Goal: Task Accomplishment & Management: Complete application form

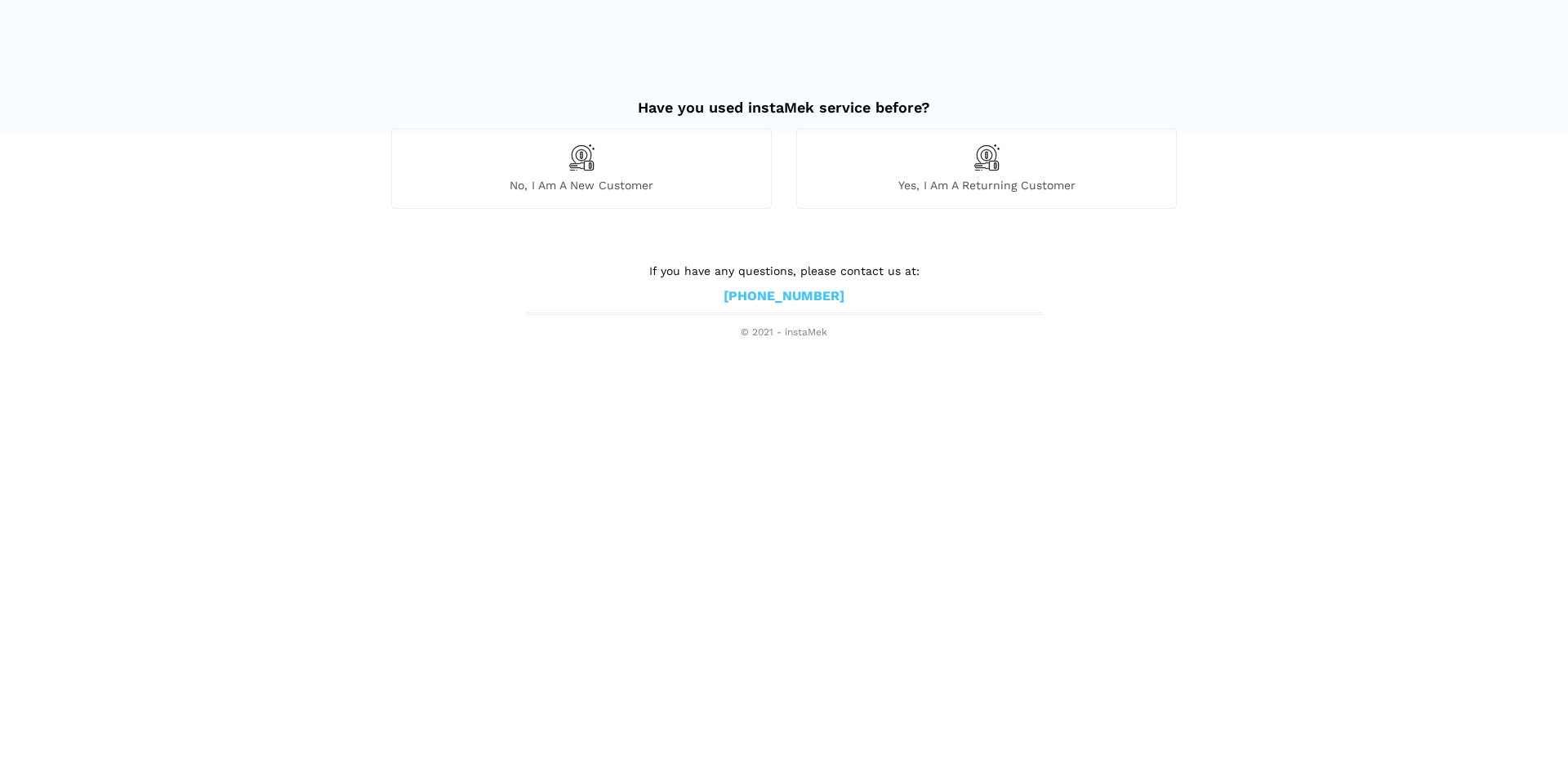
click at [562, 173] on div "No, I am a new customer" at bounding box center [581, 168] width 381 height 80
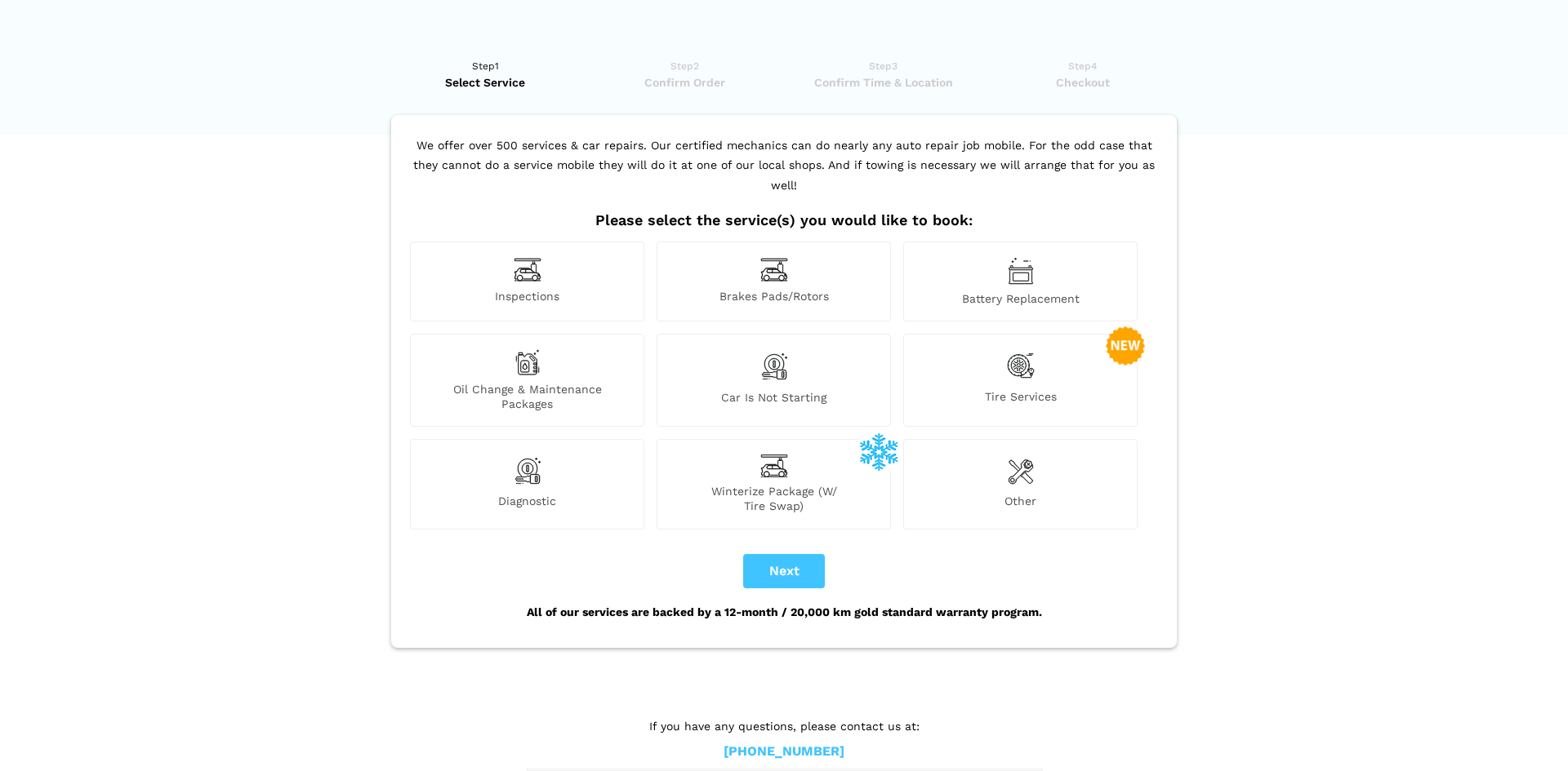
click at [244, 184] on lik "Have you used instaMek service before? No, I am a new customer Yes, I am a retu…" at bounding box center [784, 419] width 1568 height 755
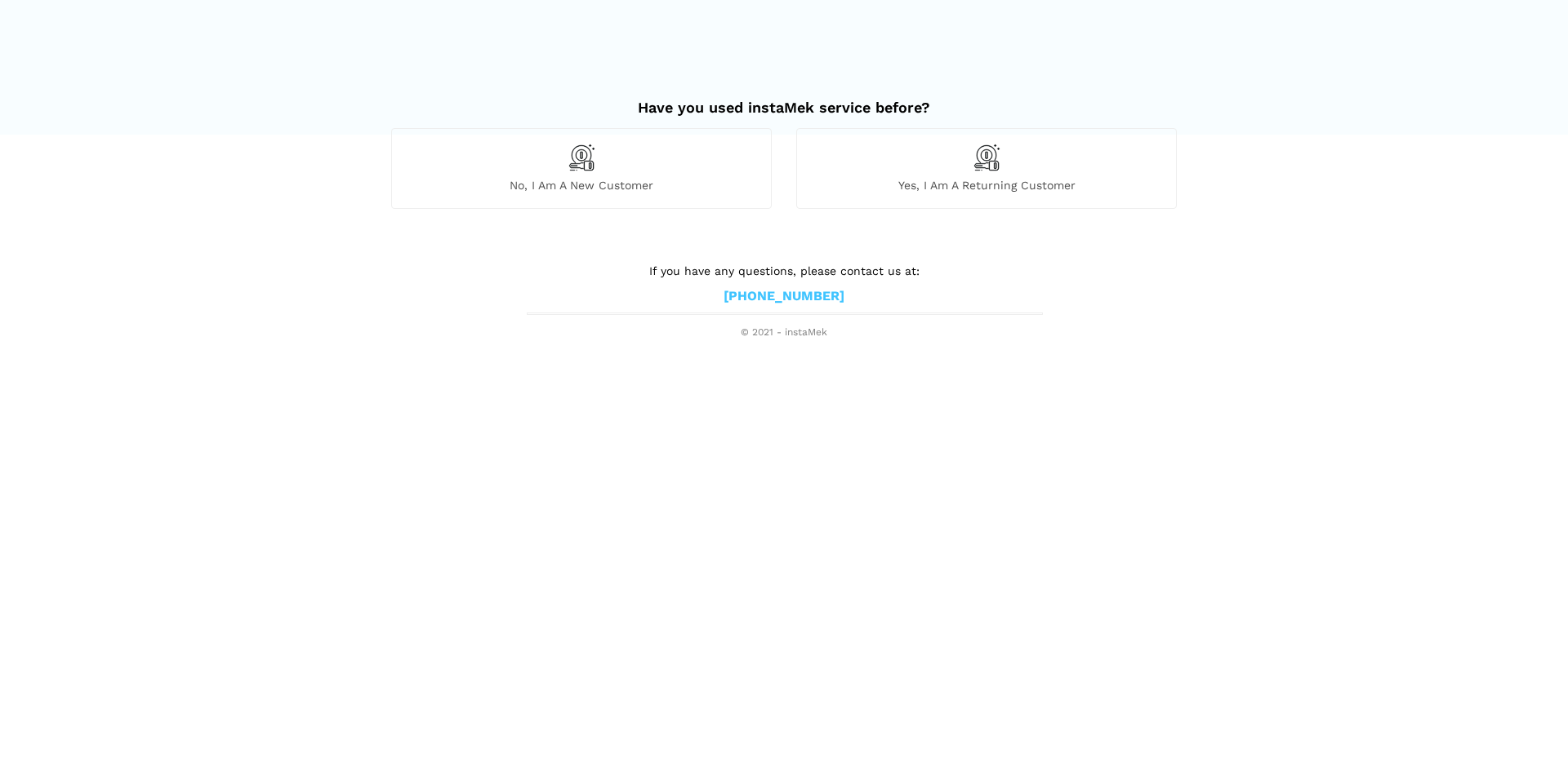
click at [656, 244] on lik "Have you used instaMek service before? No, I am a new customer Yes, I am a retu…" at bounding box center [784, 212] width 1568 height 258
drag, startPoint x: 657, startPoint y: 245, endPoint x: 666, endPoint y: 231, distance: 16.6
click at [657, 244] on lik "Have you used instaMek service before? No, I am a new customer Yes, I am a retu…" at bounding box center [784, 212] width 1568 height 258
click at [690, 212] on div "No, I am a new customer" at bounding box center [581, 174] width 405 height 92
click at [583, 151] on img at bounding box center [581, 157] width 28 height 28
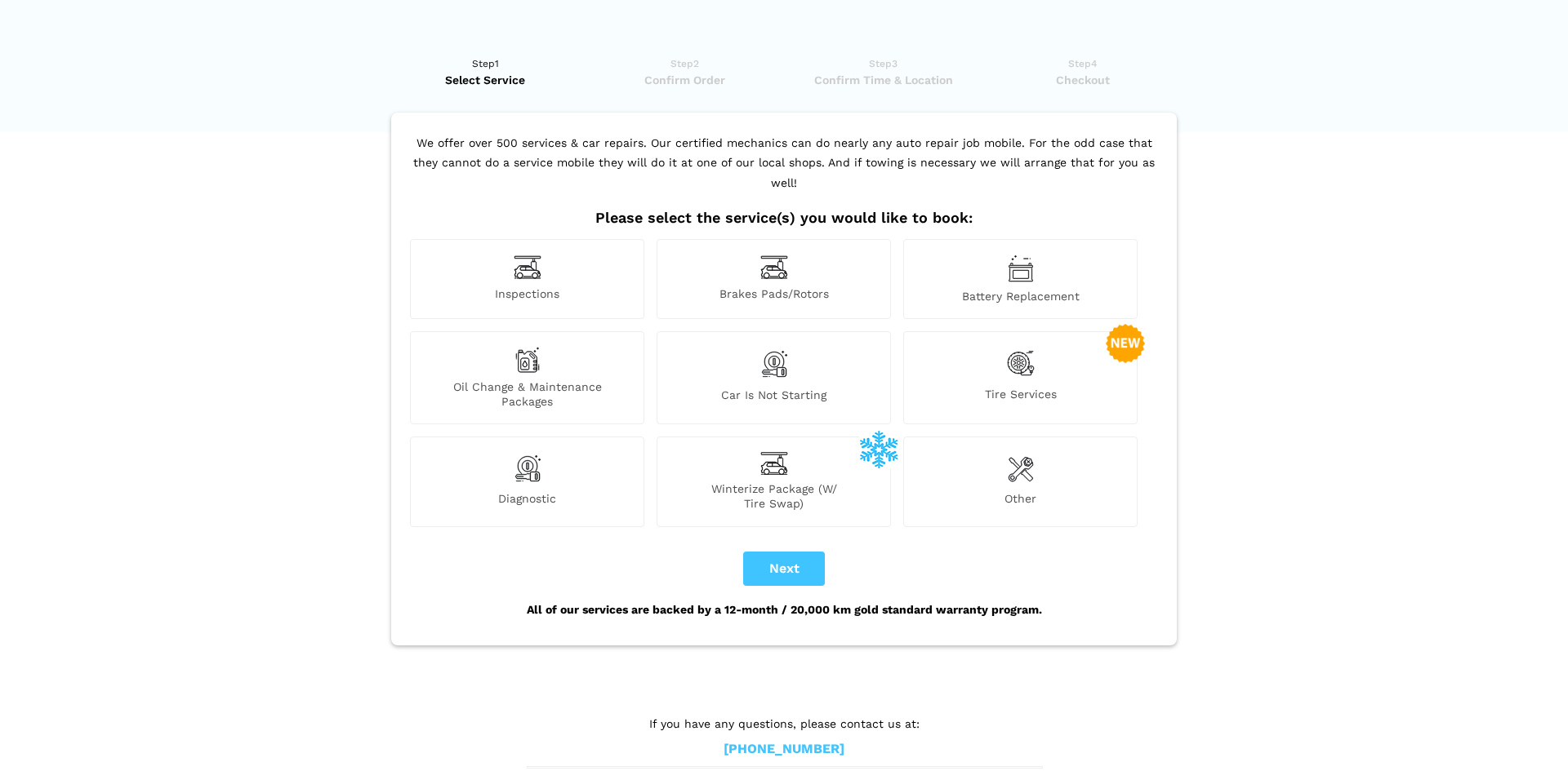
scroll to position [4, 0]
click at [544, 237] on div "Inspections" at bounding box center [527, 277] width 235 height 80
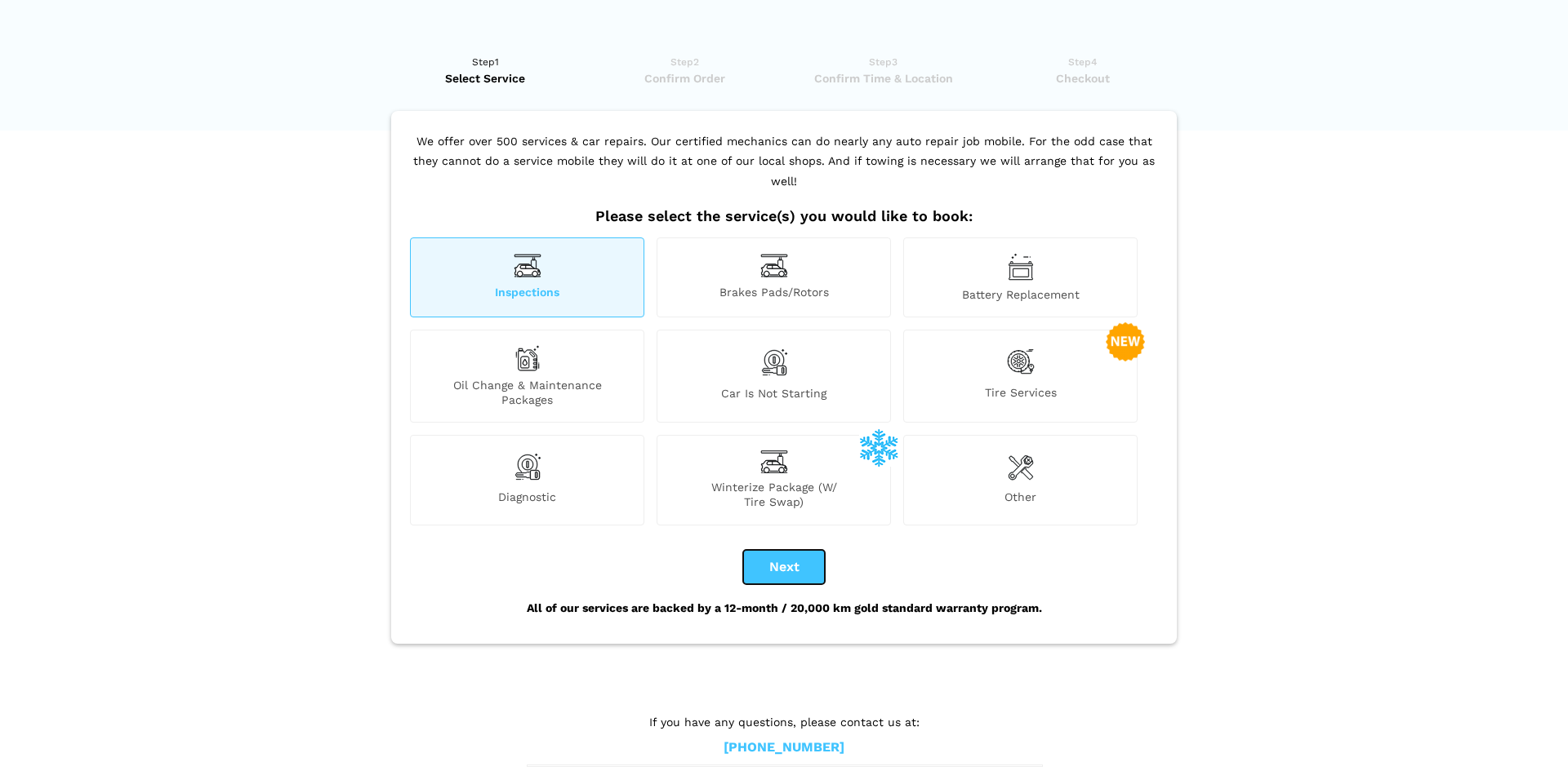
click at [777, 550] on button "Next" at bounding box center [784, 567] width 82 height 34
checkbox input "true"
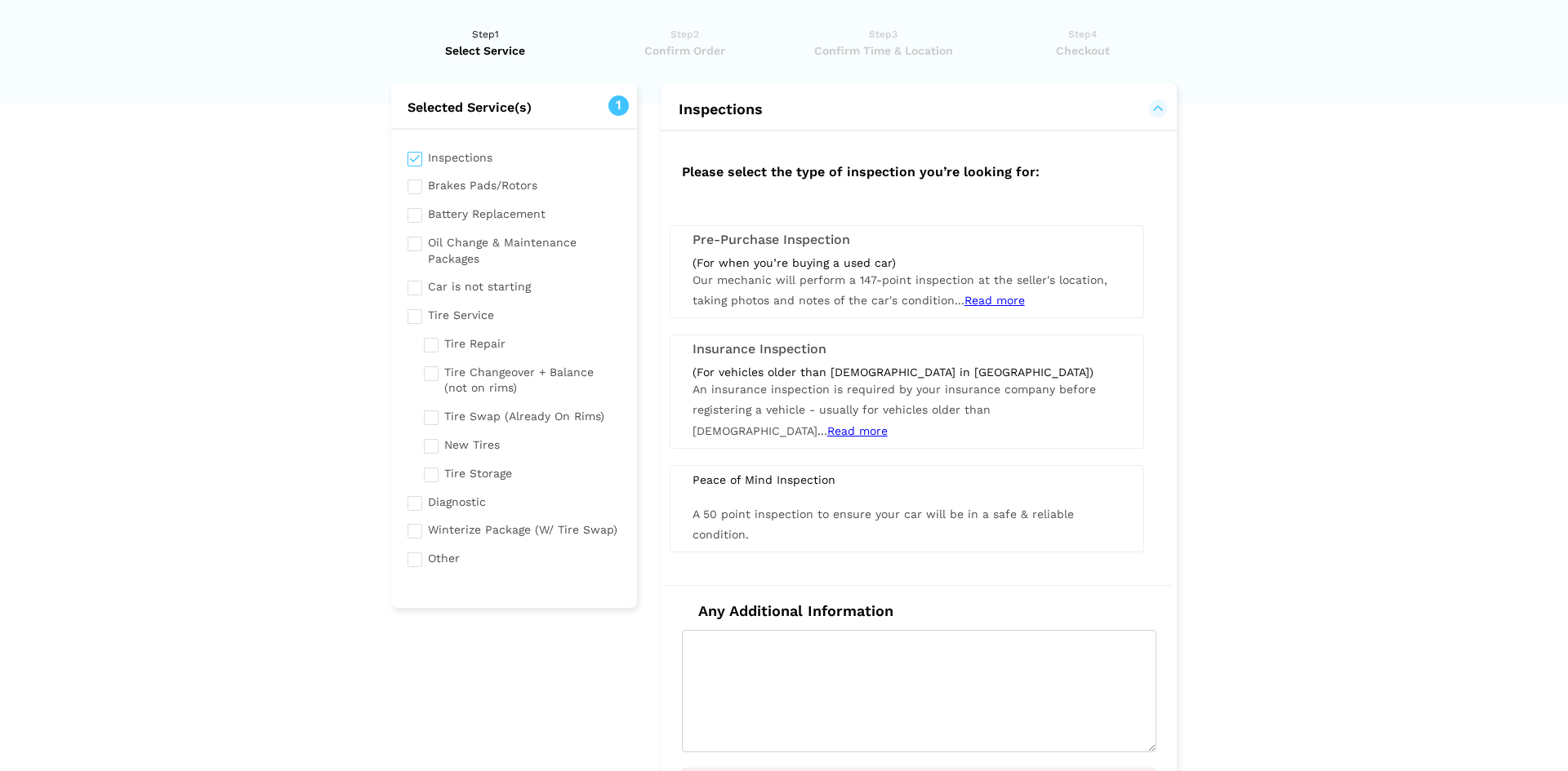
scroll to position [21, 0]
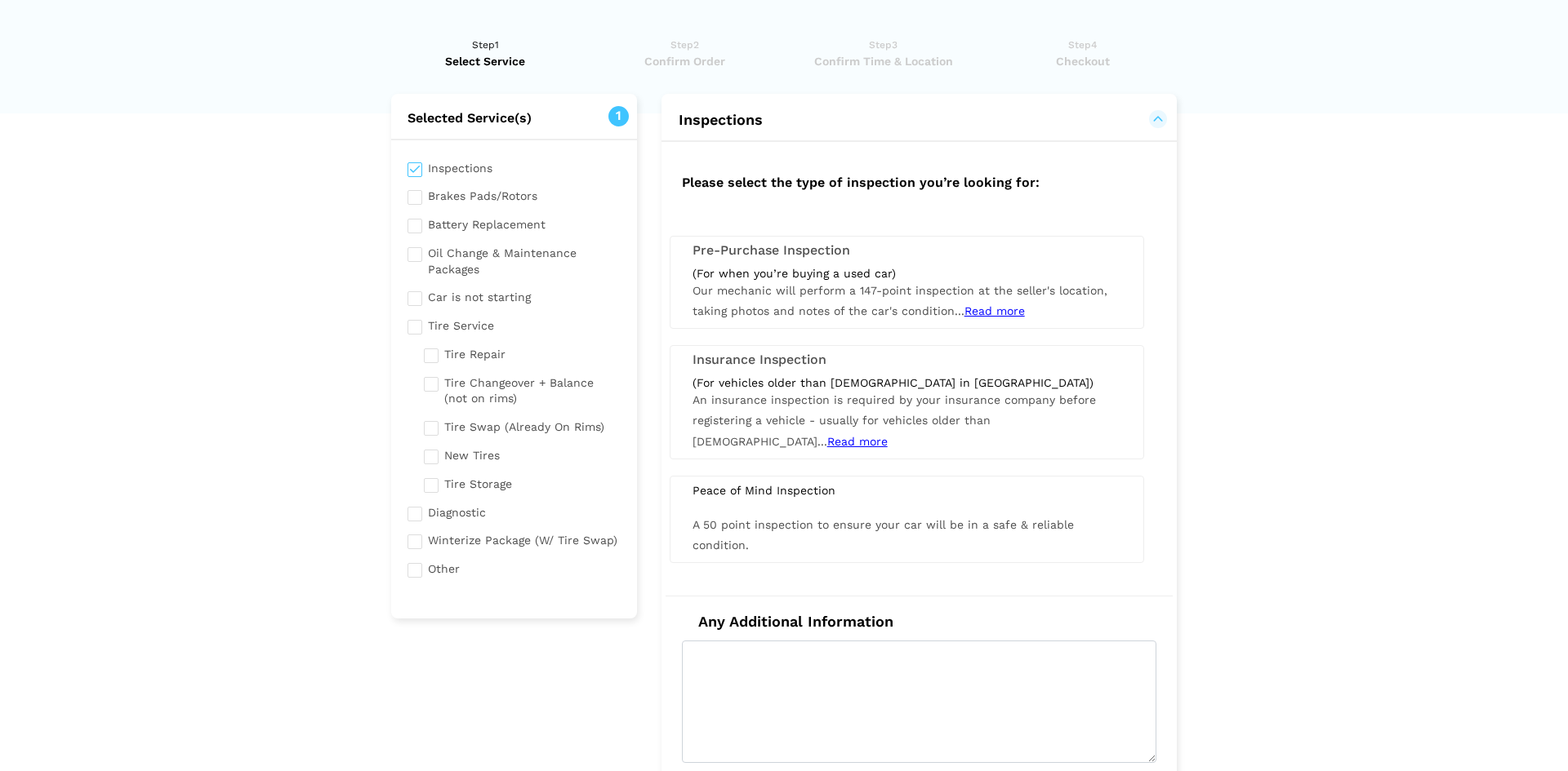
click at [784, 196] on h2 "Please select the type of inspection you’re looking for:" at bounding box center [919, 180] width 507 height 45
click at [754, 254] on h3 "Pre-Purchase Inspection" at bounding box center [906, 250] width 428 height 14
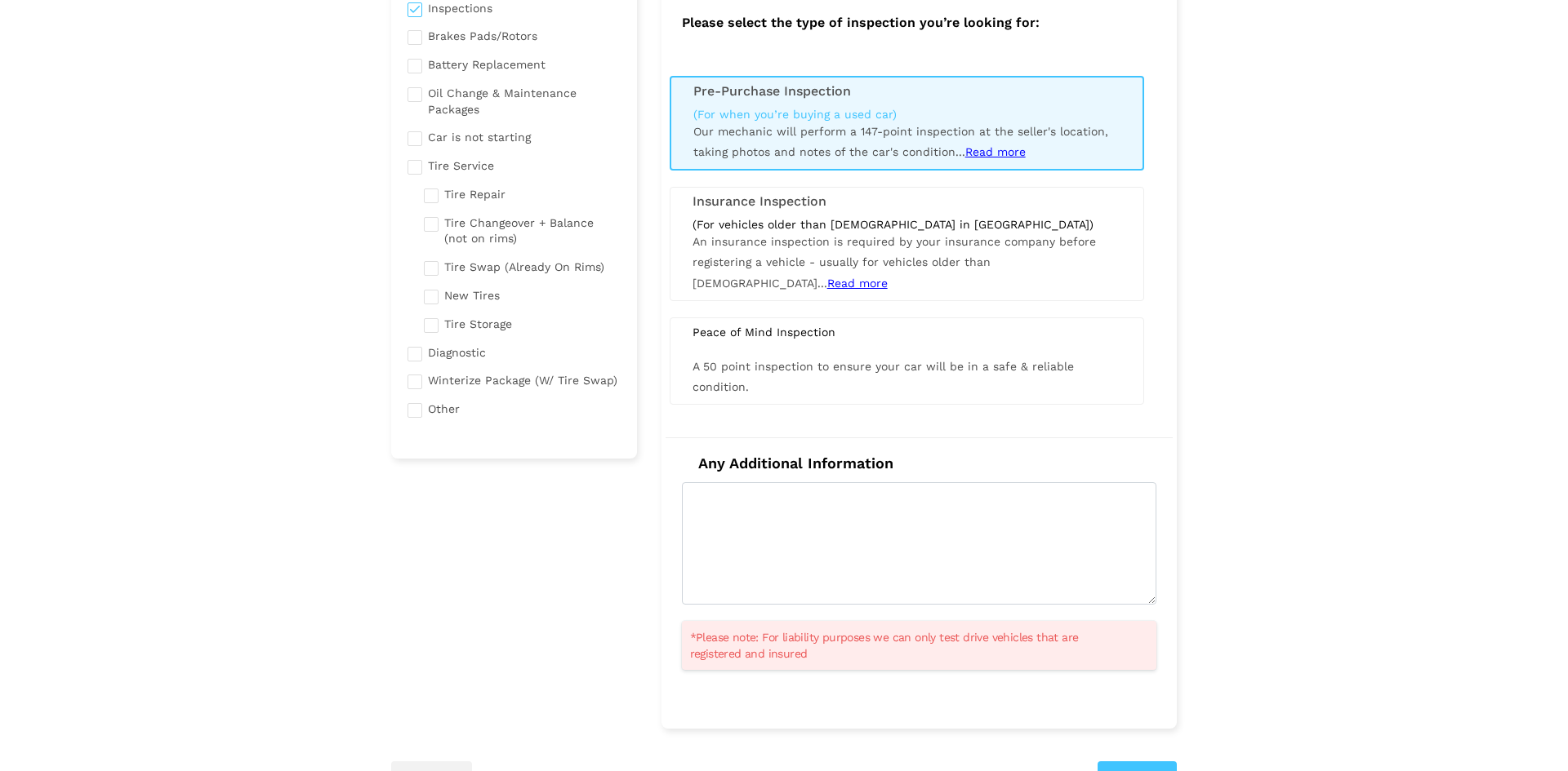
scroll to position [314, 0]
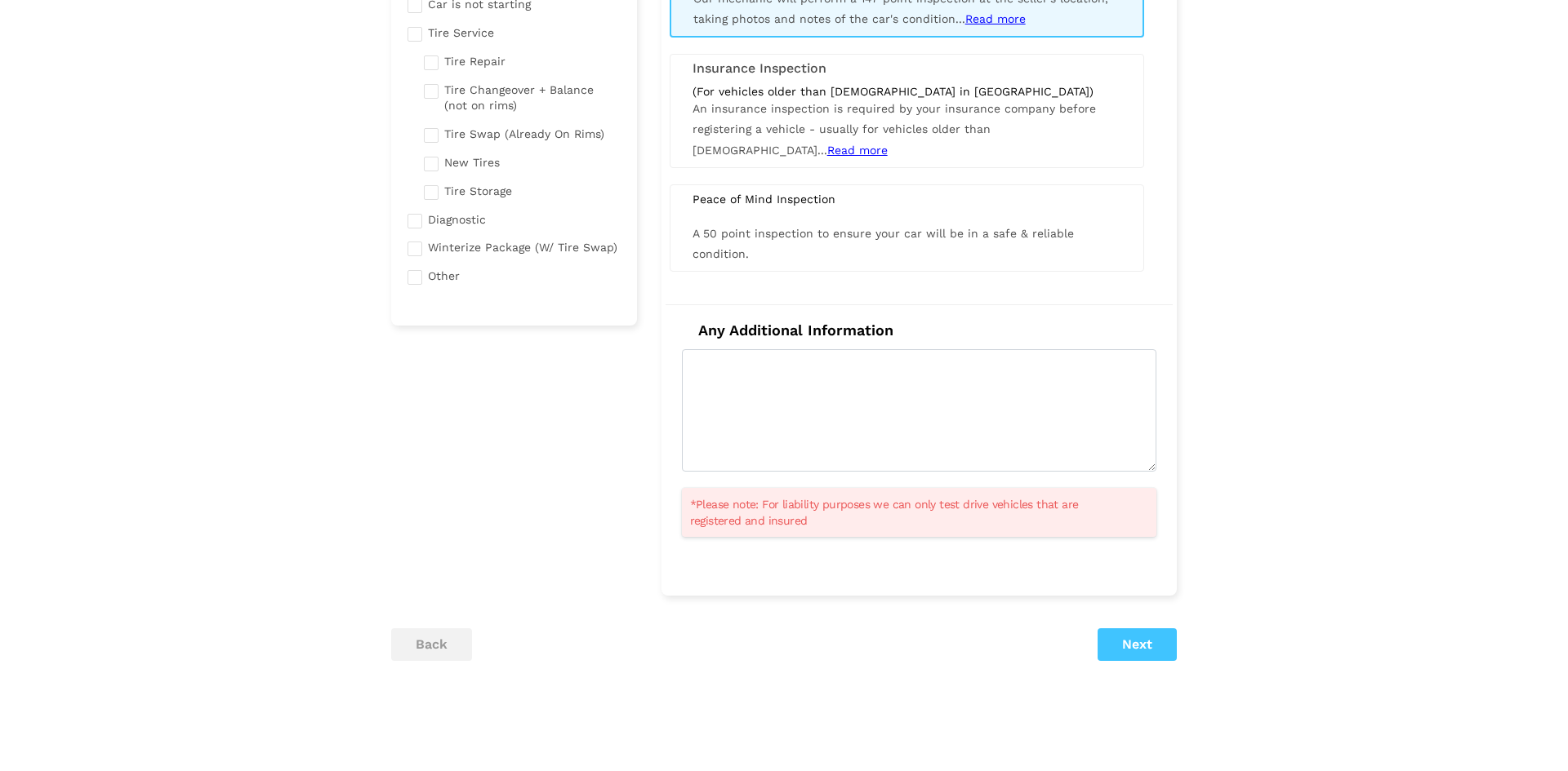
click at [732, 333] on h4 "Any Additional Information" at bounding box center [918, 330] width 474 height 18
click at [731, 333] on h4 "Any Additional Information" at bounding box center [918, 330] width 474 height 18
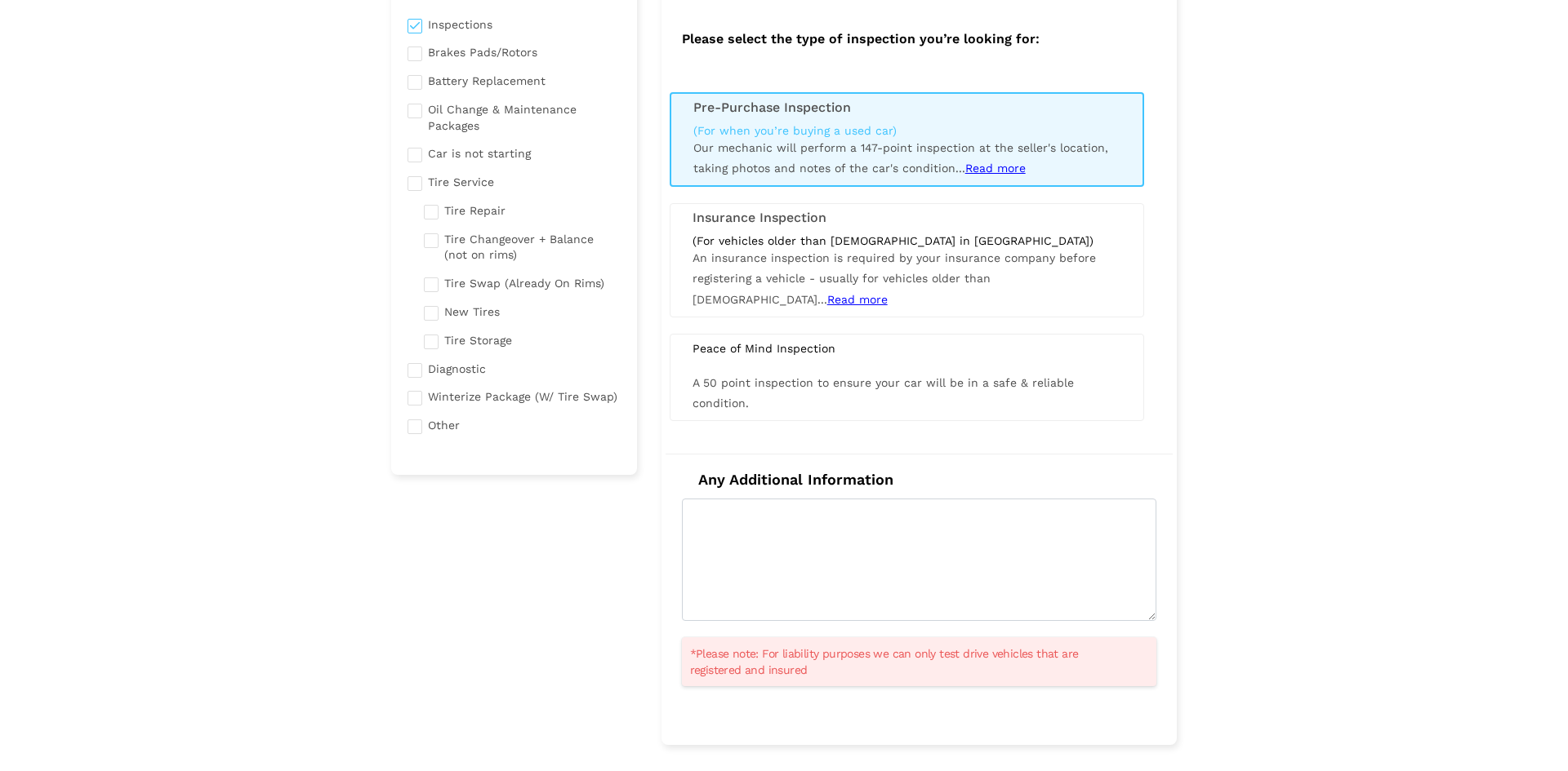
scroll to position [0, 0]
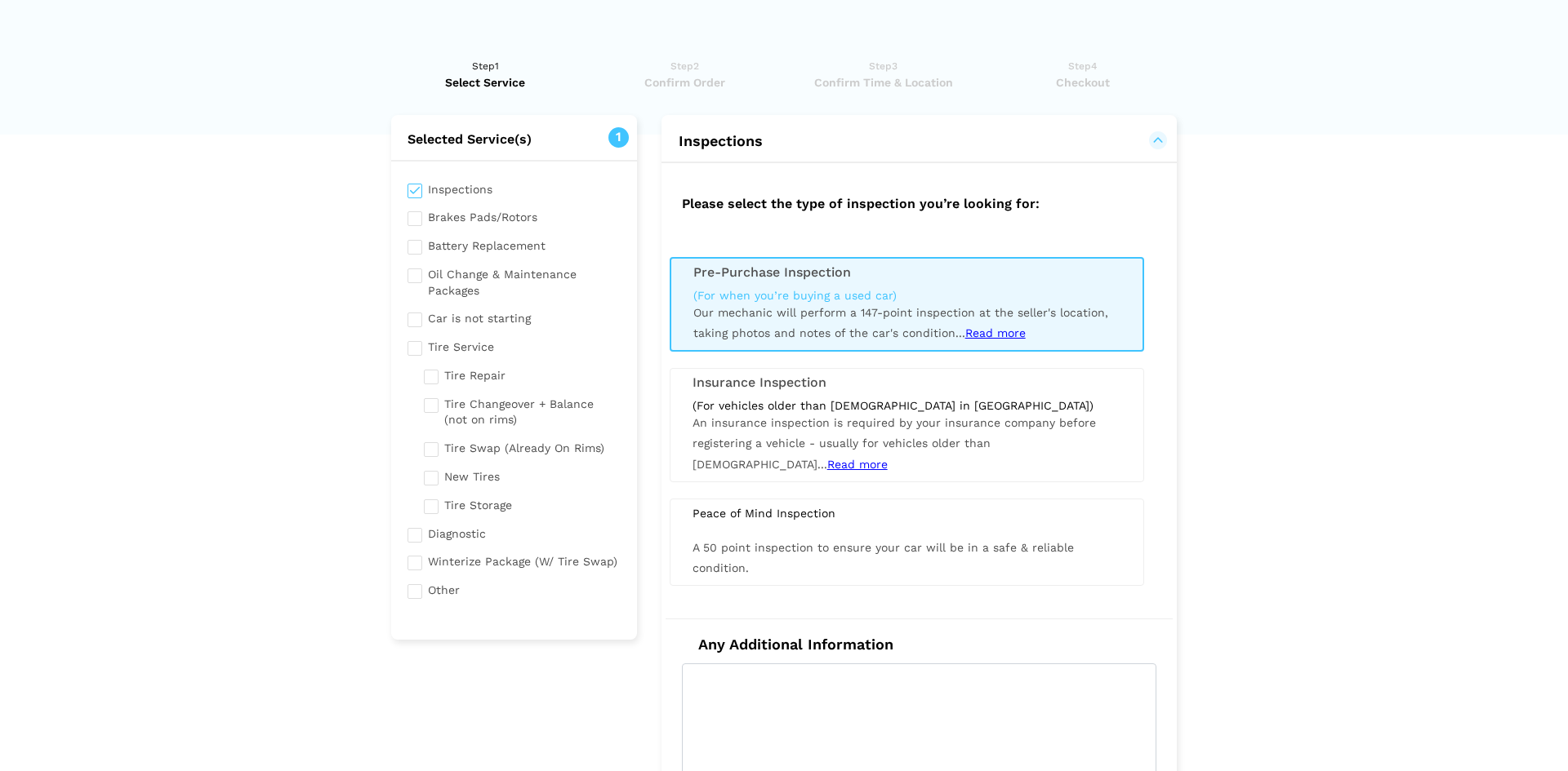
click at [316, 306] on lik "Have you used instaMek service before? No, I am a new customer Yes, I am a retu…" at bounding box center [784, 603] width 1568 height 1123
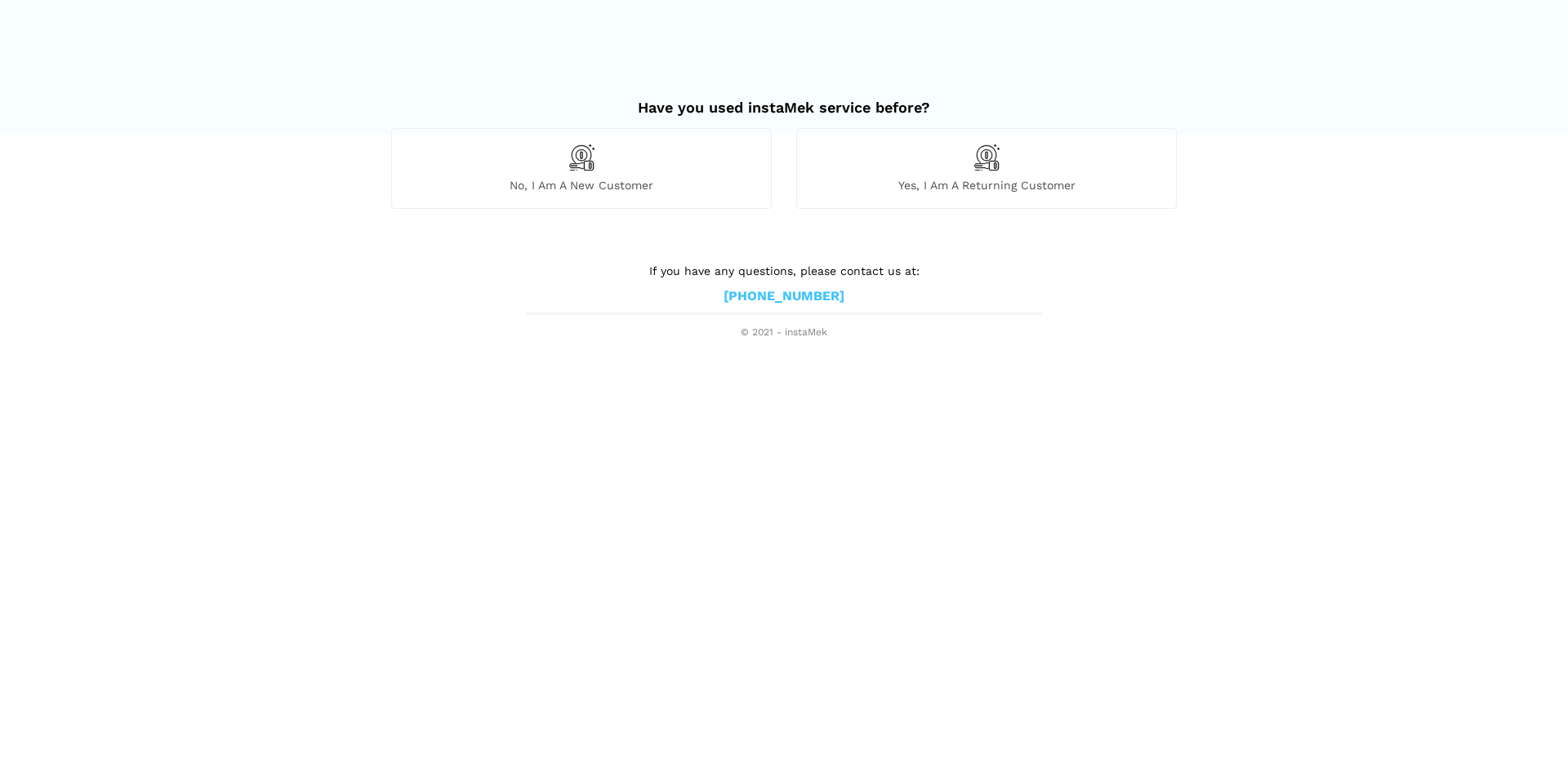
click at [624, 154] on div "No, I am a new customer" at bounding box center [581, 168] width 381 height 80
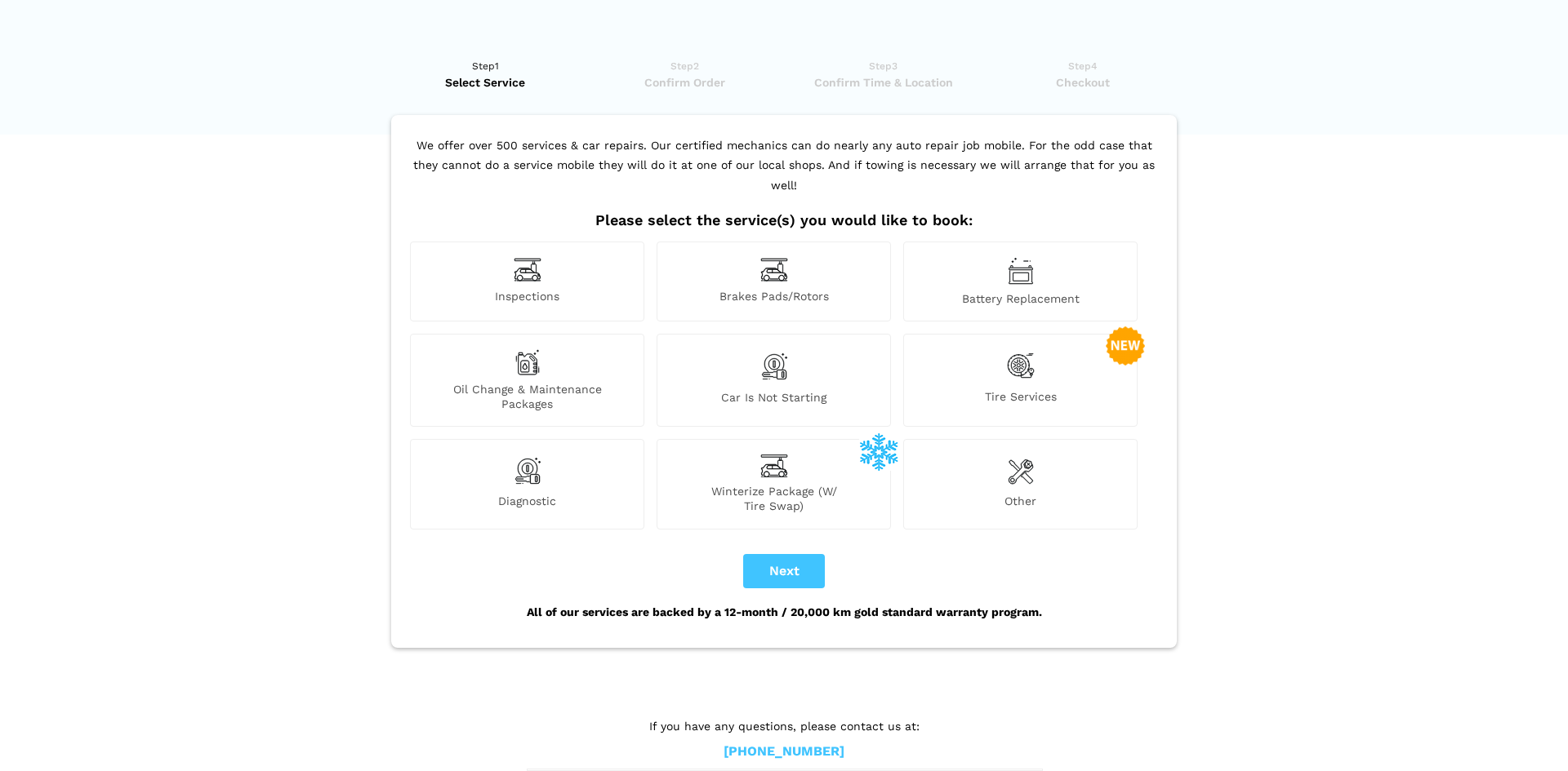
click at [568, 255] on div "Inspections" at bounding box center [527, 281] width 235 height 80
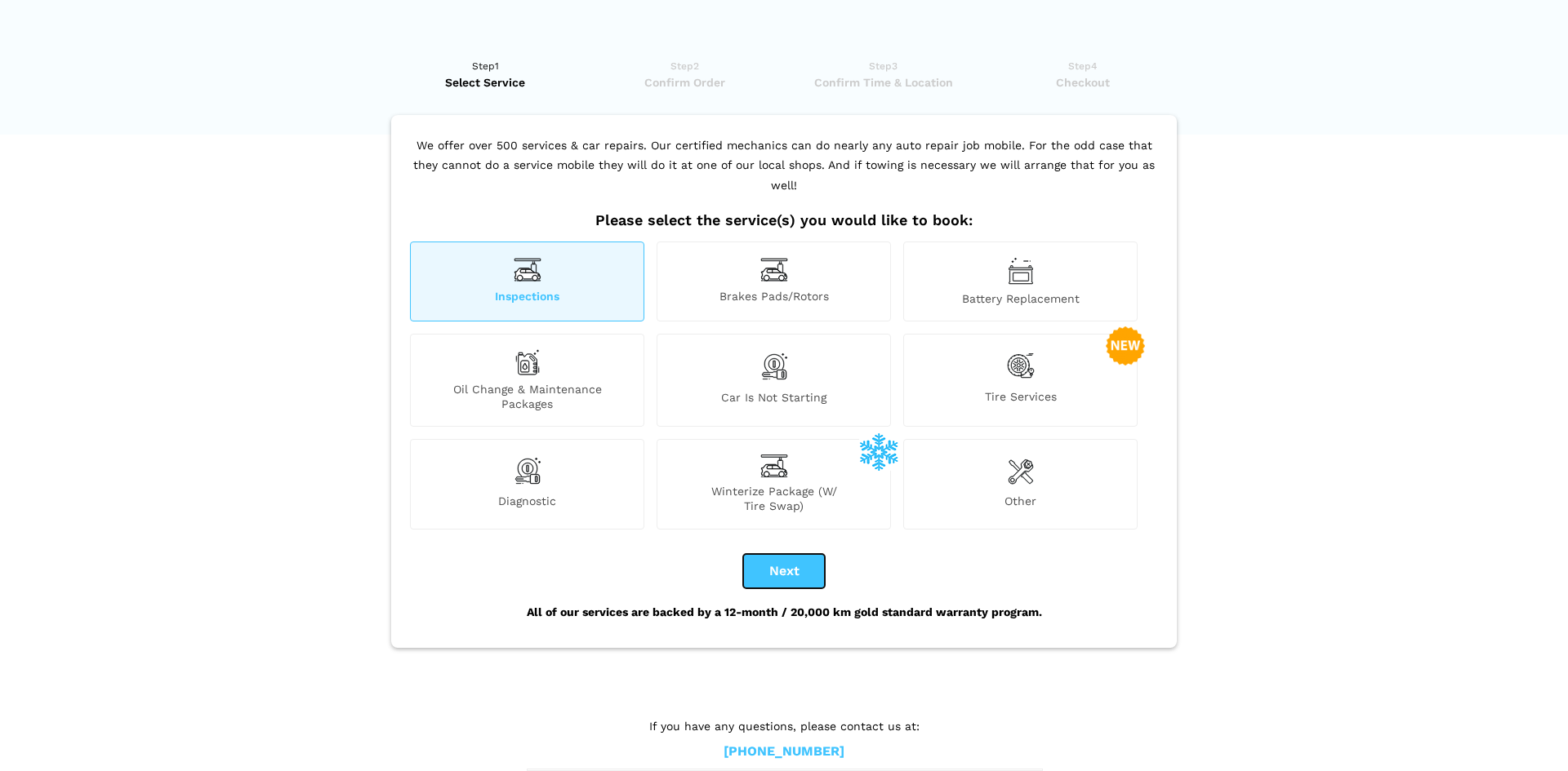
click at [771, 568] on button "Next" at bounding box center [784, 572] width 82 height 34
checkbox input "true"
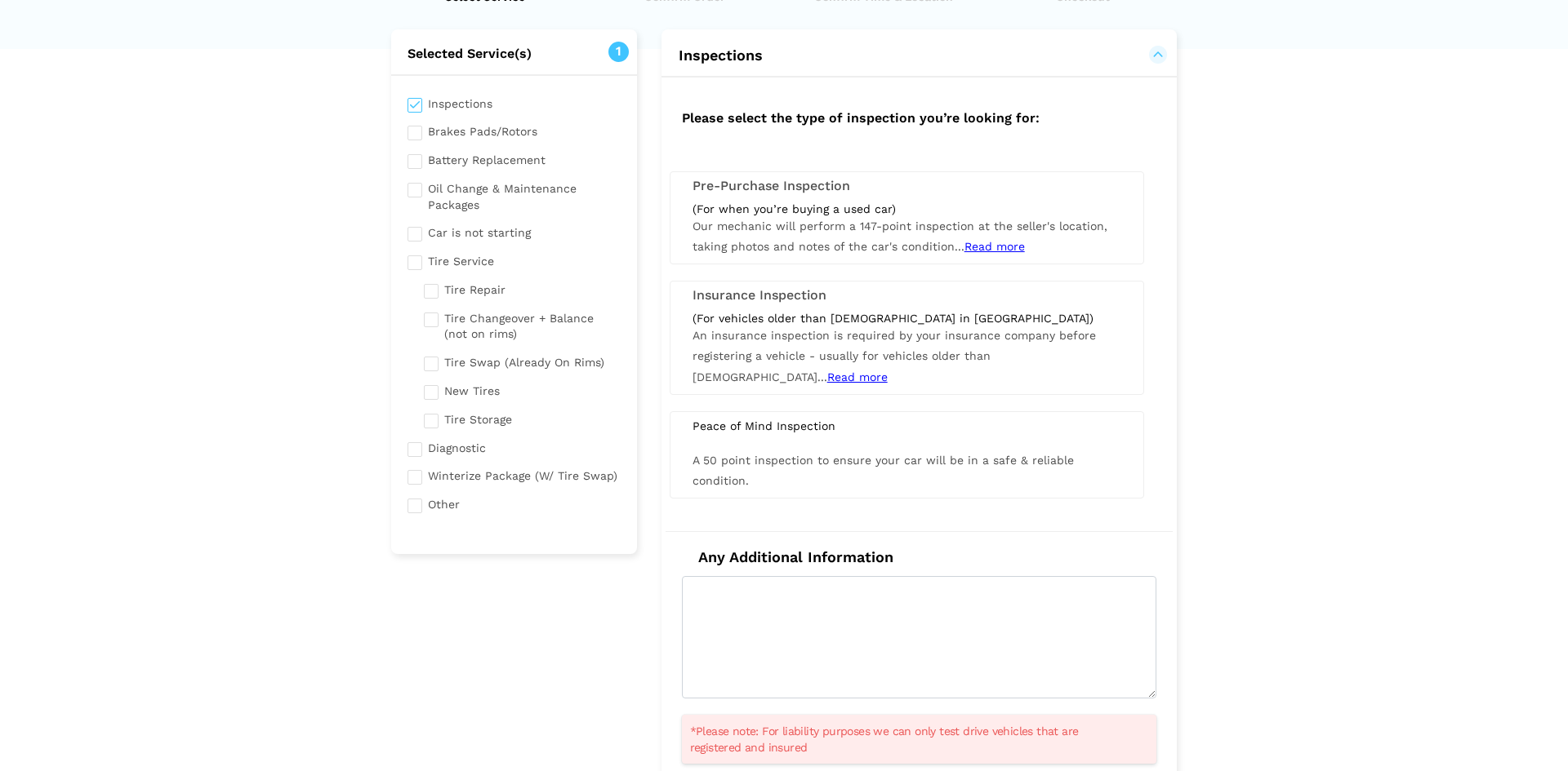
scroll to position [277, 0]
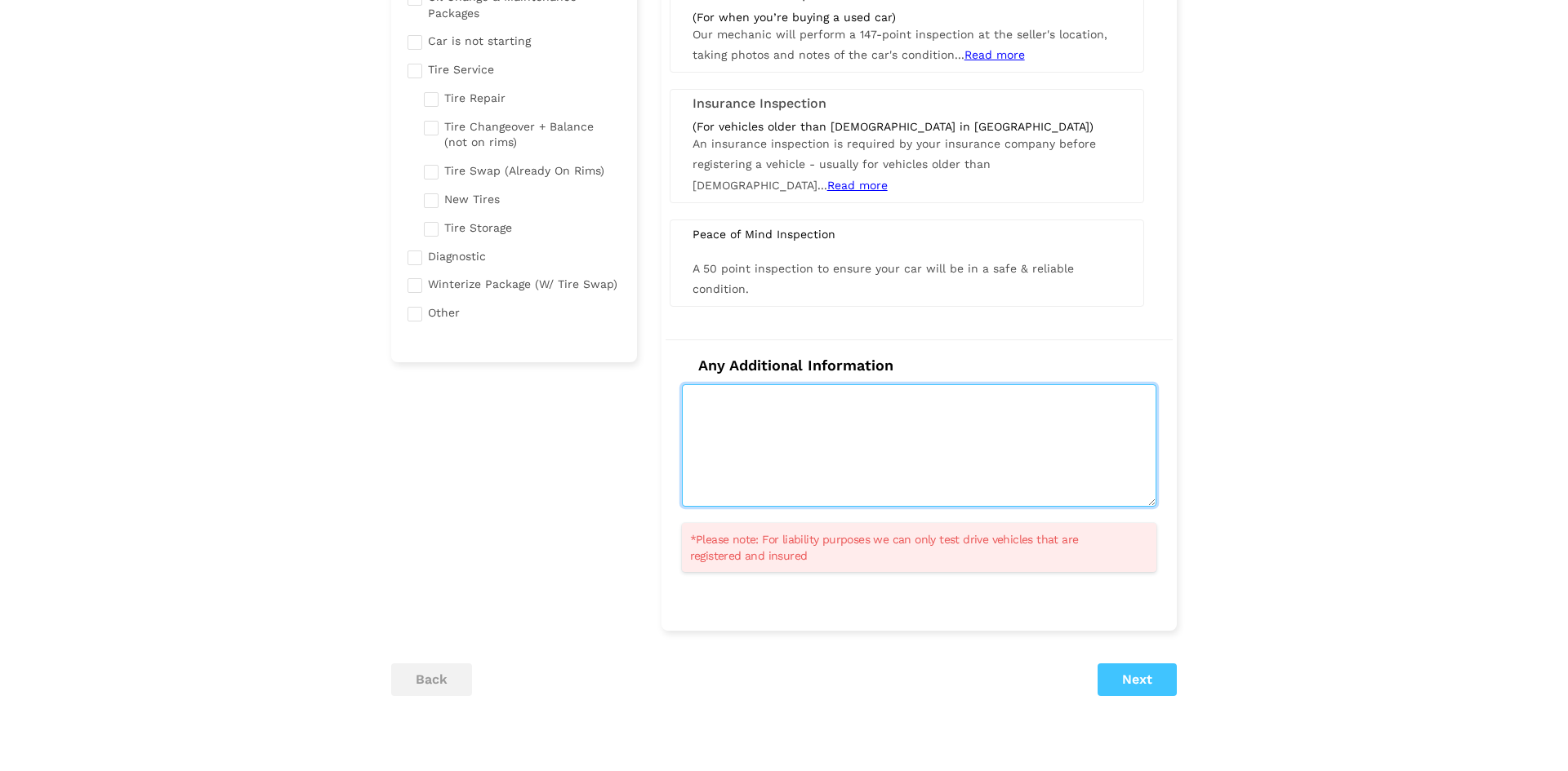
click at [836, 445] on textarea at bounding box center [918, 445] width 474 height 122
type textarea "kjhkjhkjh"
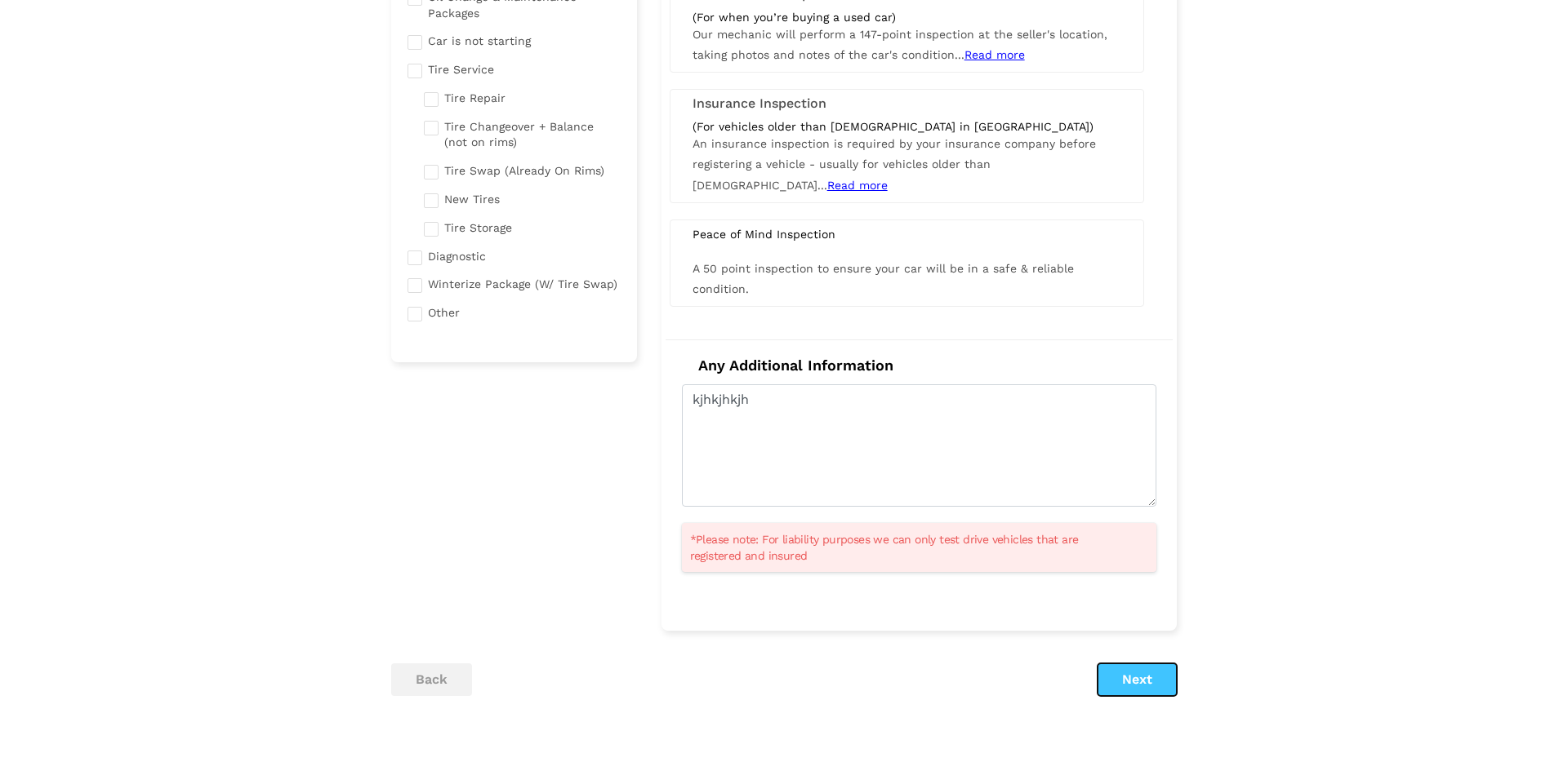
click at [1115, 686] on button "Next" at bounding box center [1136, 680] width 79 height 32
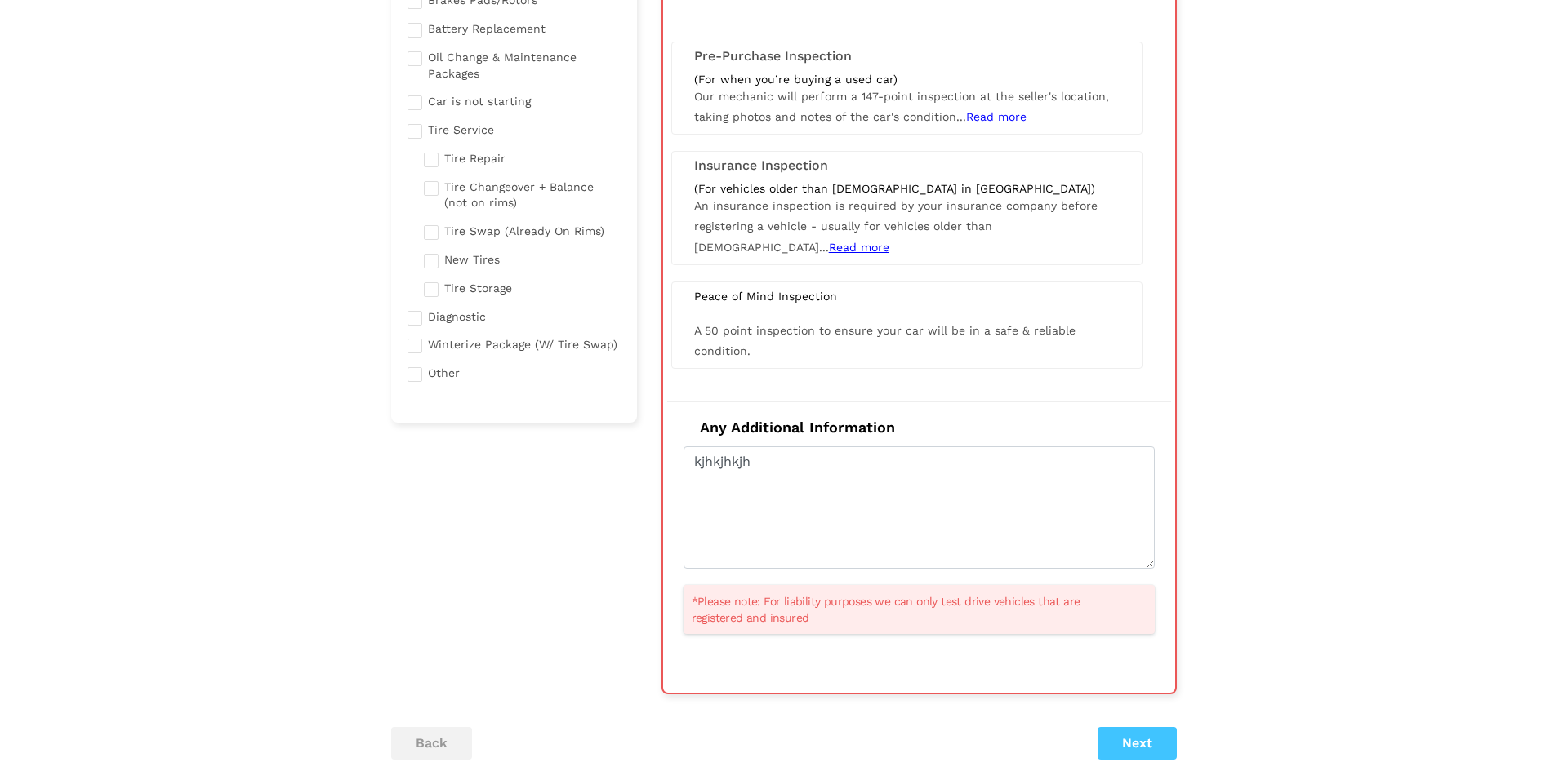
scroll to position [116, 0]
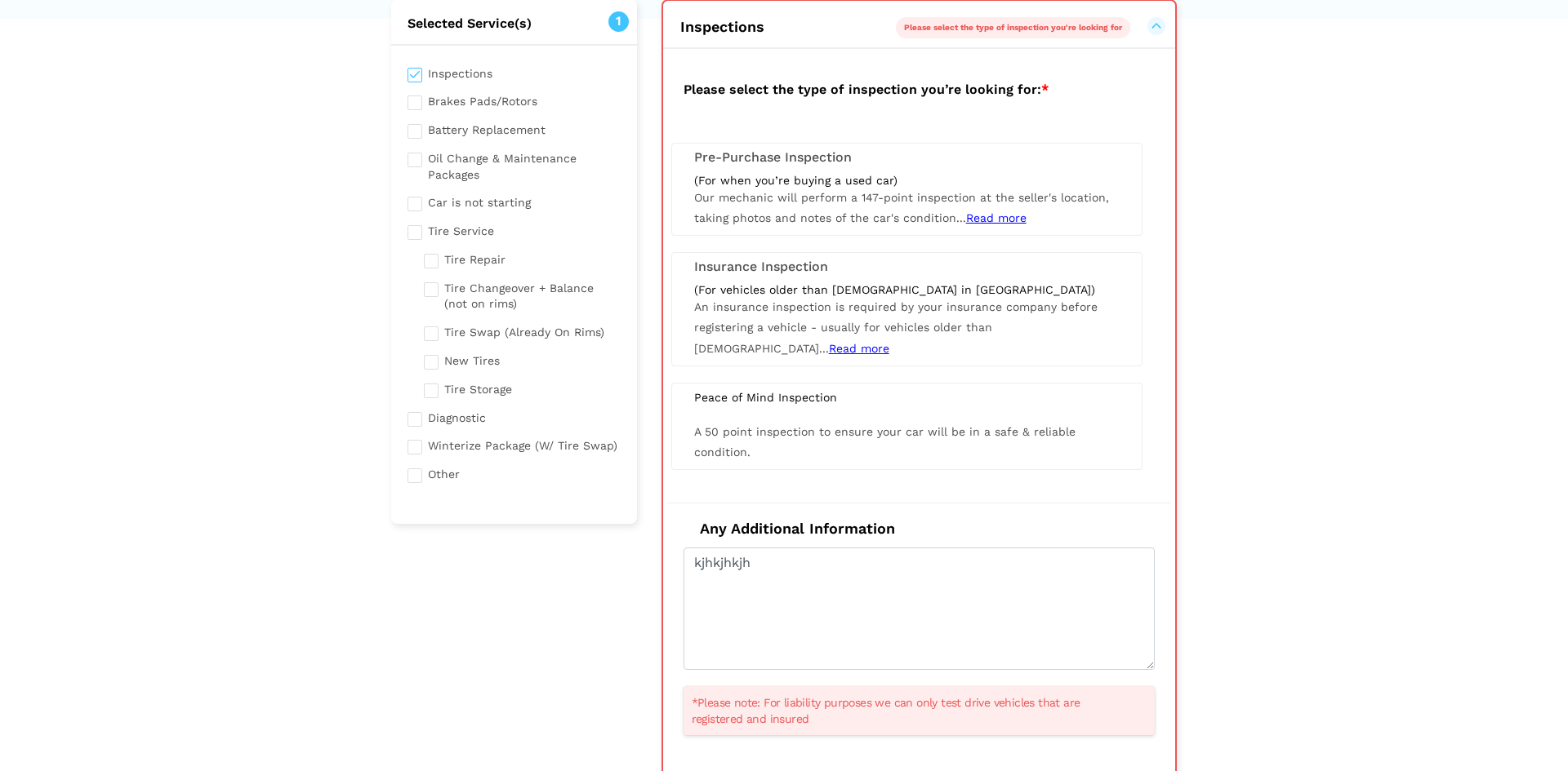
click at [801, 154] on h3 "Pre-Purchase Inspection" at bounding box center [907, 157] width 425 height 14
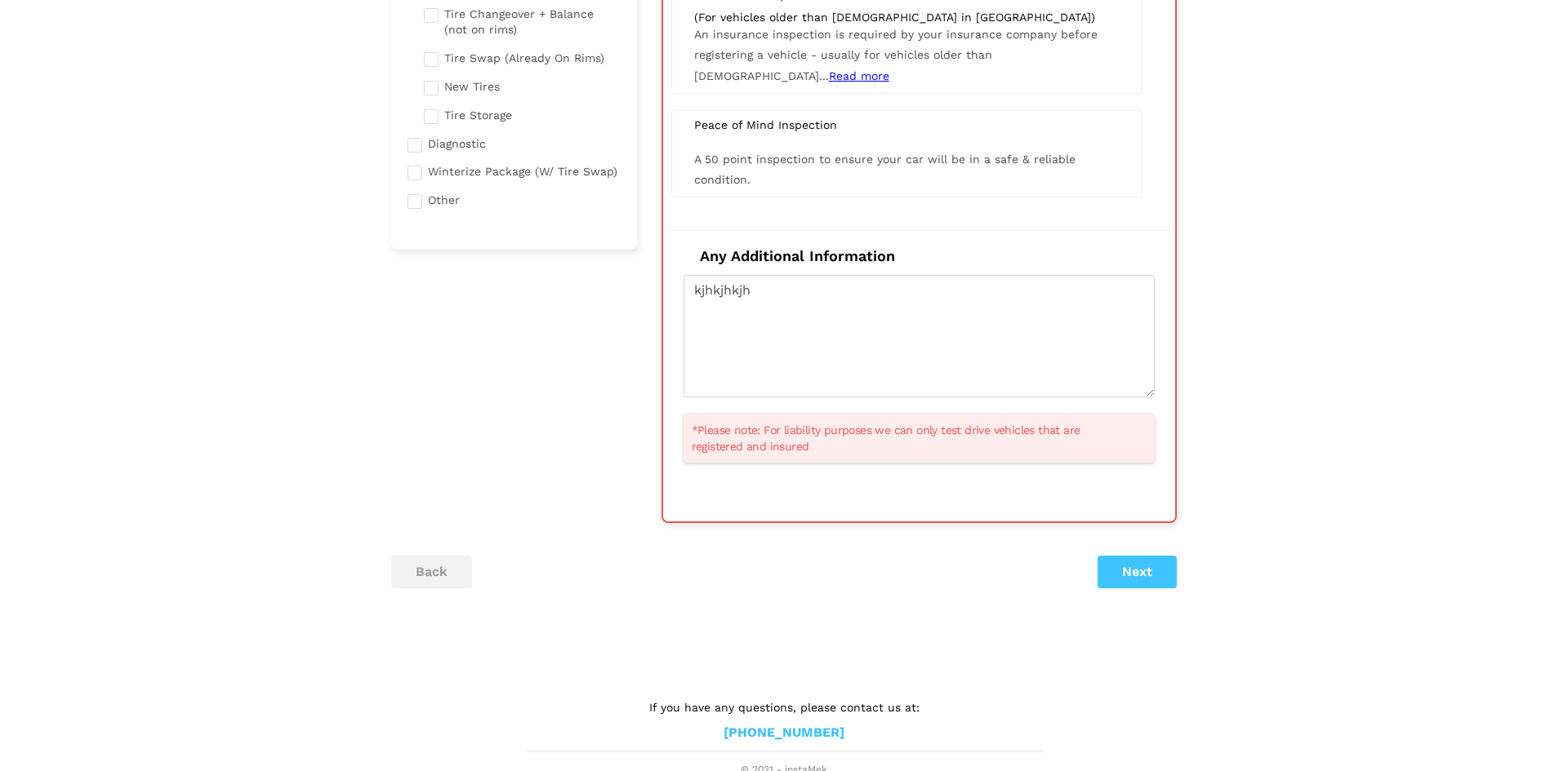
scroll to position [394, 0]
click at [1106, 567] on button "Next" at bounding box center [1136, 568] width 79 height 32
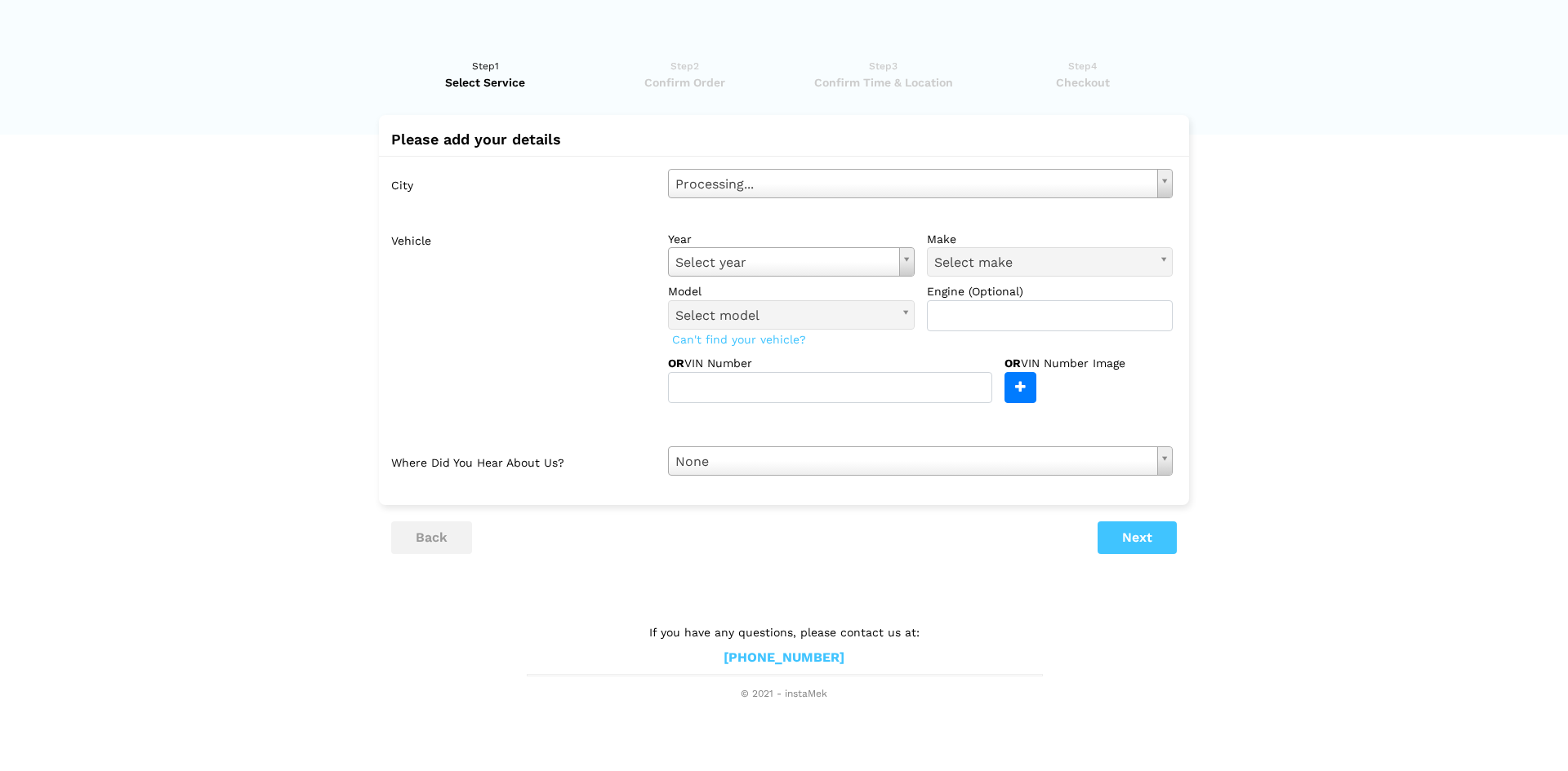
scroll to position [0, 0]
click at [892, 85] on span "Confirm Time & Location" at bounding box center [882, 82] width 189 height 16
click at [797, 288] on label "model" at bounding box center [791, 291] width 247 height 16
click at [576, 260] on label "Vehicle" at bounding box center [523, 313] width 265 height 179
click at [946, 240] on label "make" at bounding box center [1050, 238] width 247 height 16
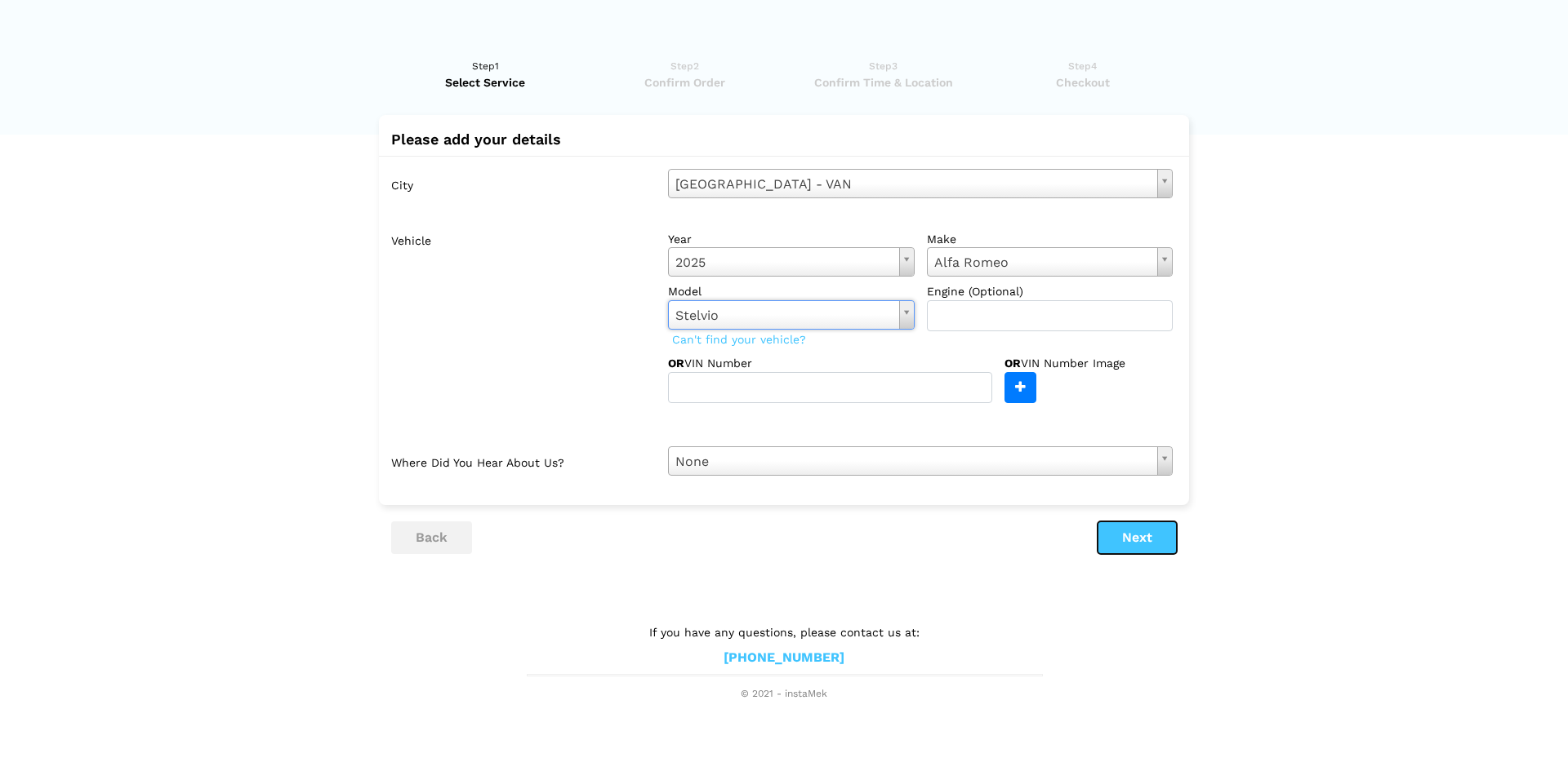
click at [1138, 525] on button "Next" at bounding box center [1136, 537] width 79 height 32
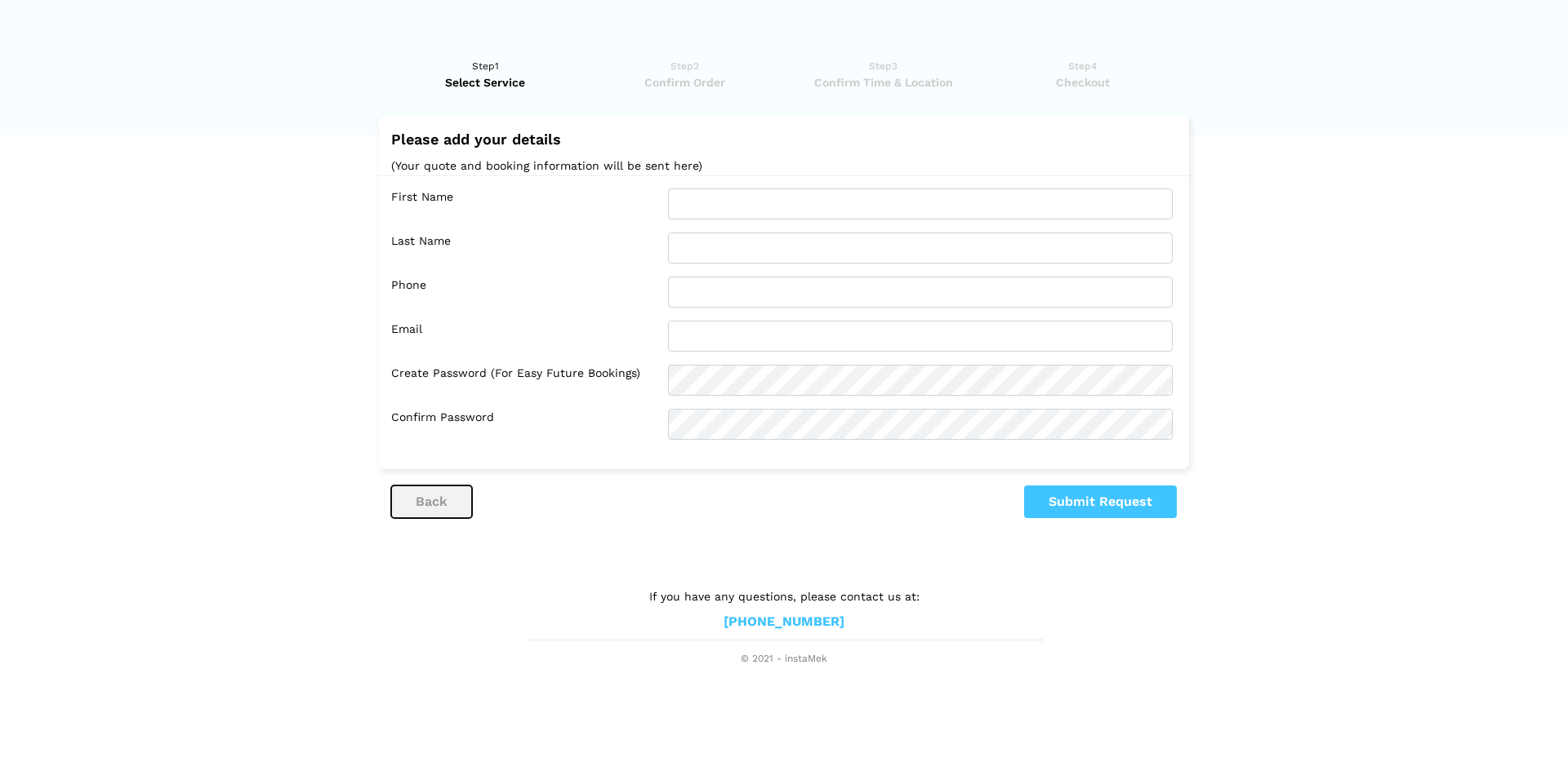
click at [439, 489] on button "back" at bounding box center [431, 502] width 81 height 32
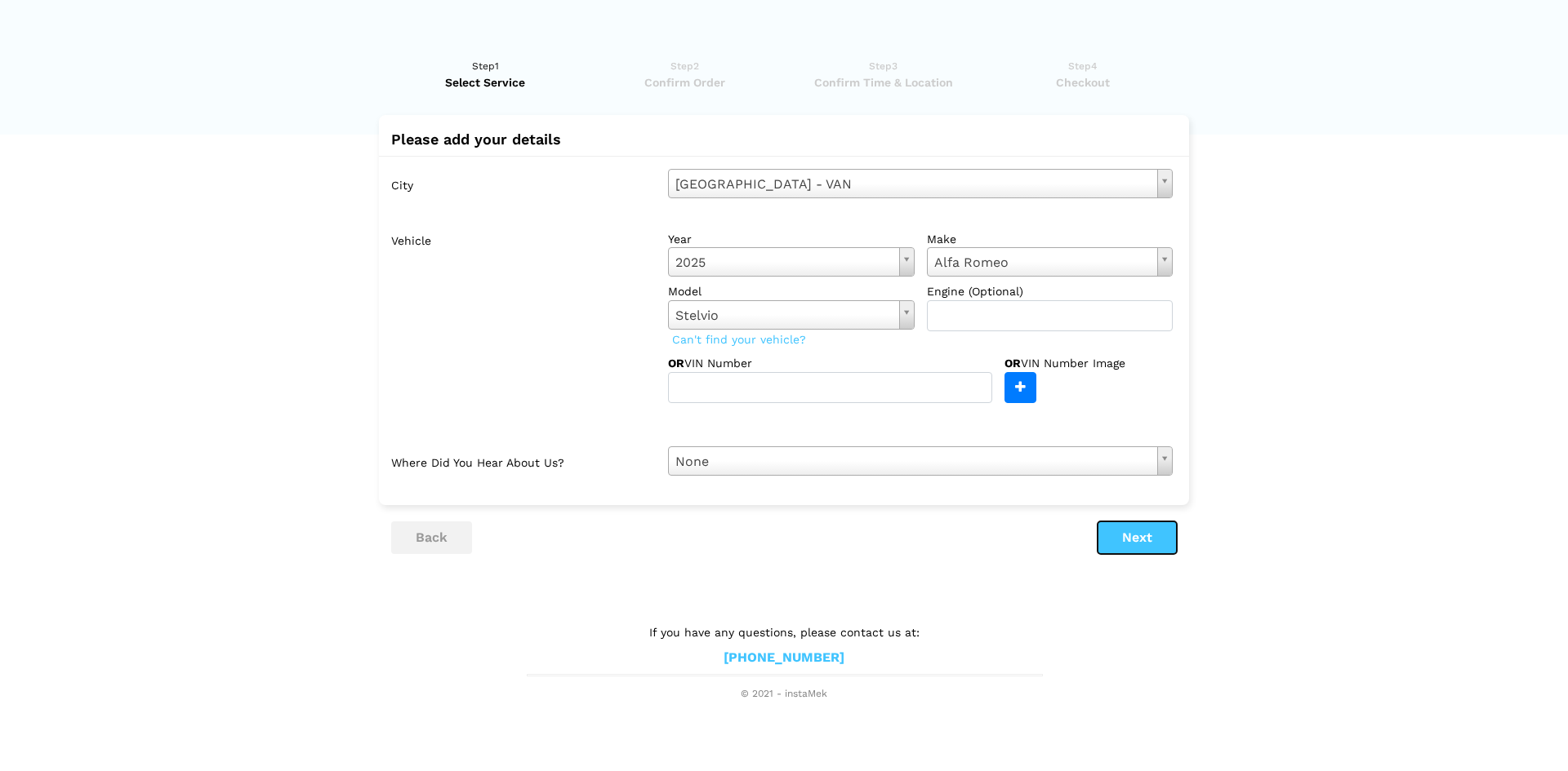
click at [1128, 543] on button "Next" at bounding box center [1136, 537] width 79 height 32
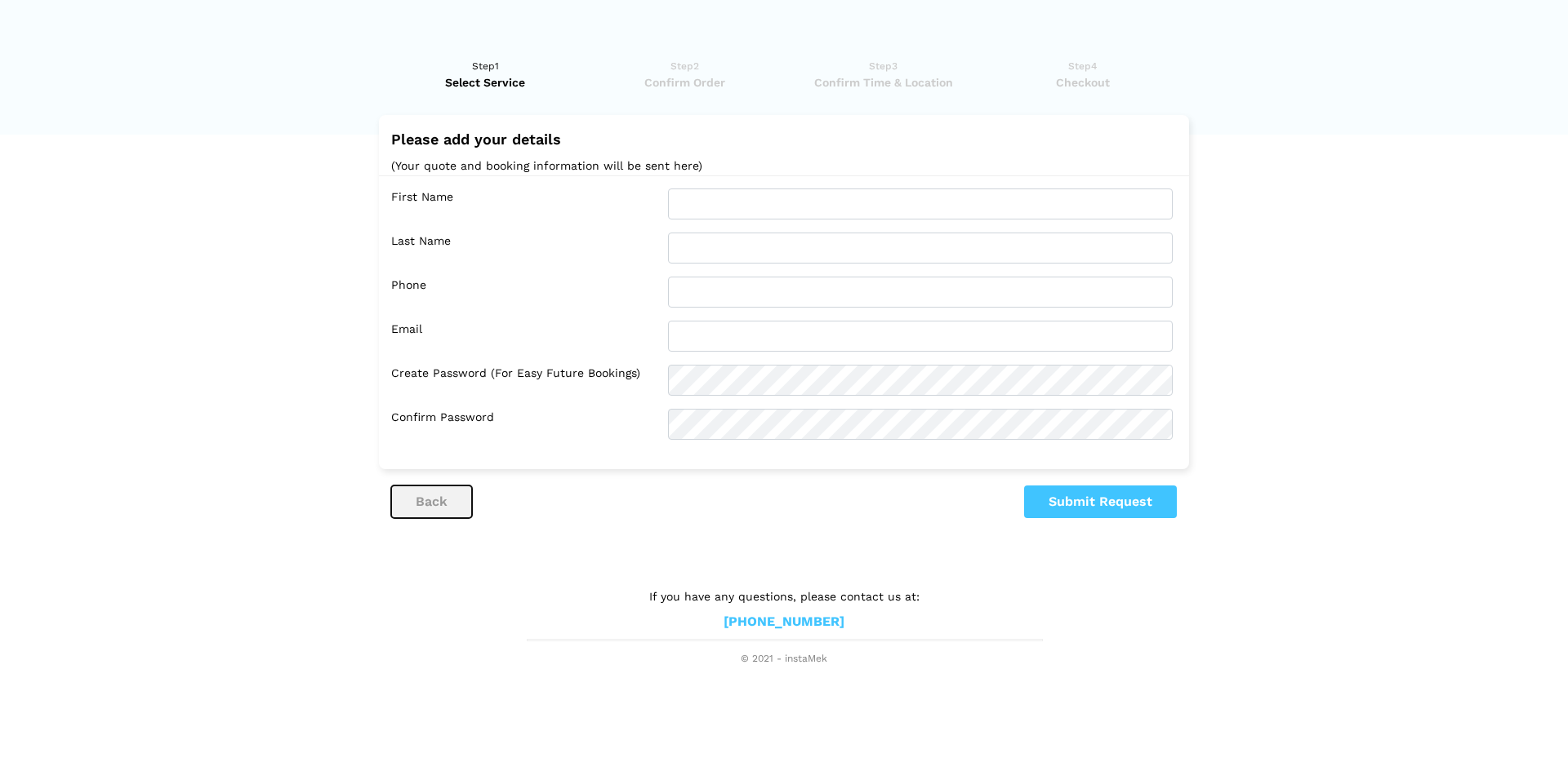
click at [431, 488] on button "back" at bounding box center [431, 502] width 81 height 32
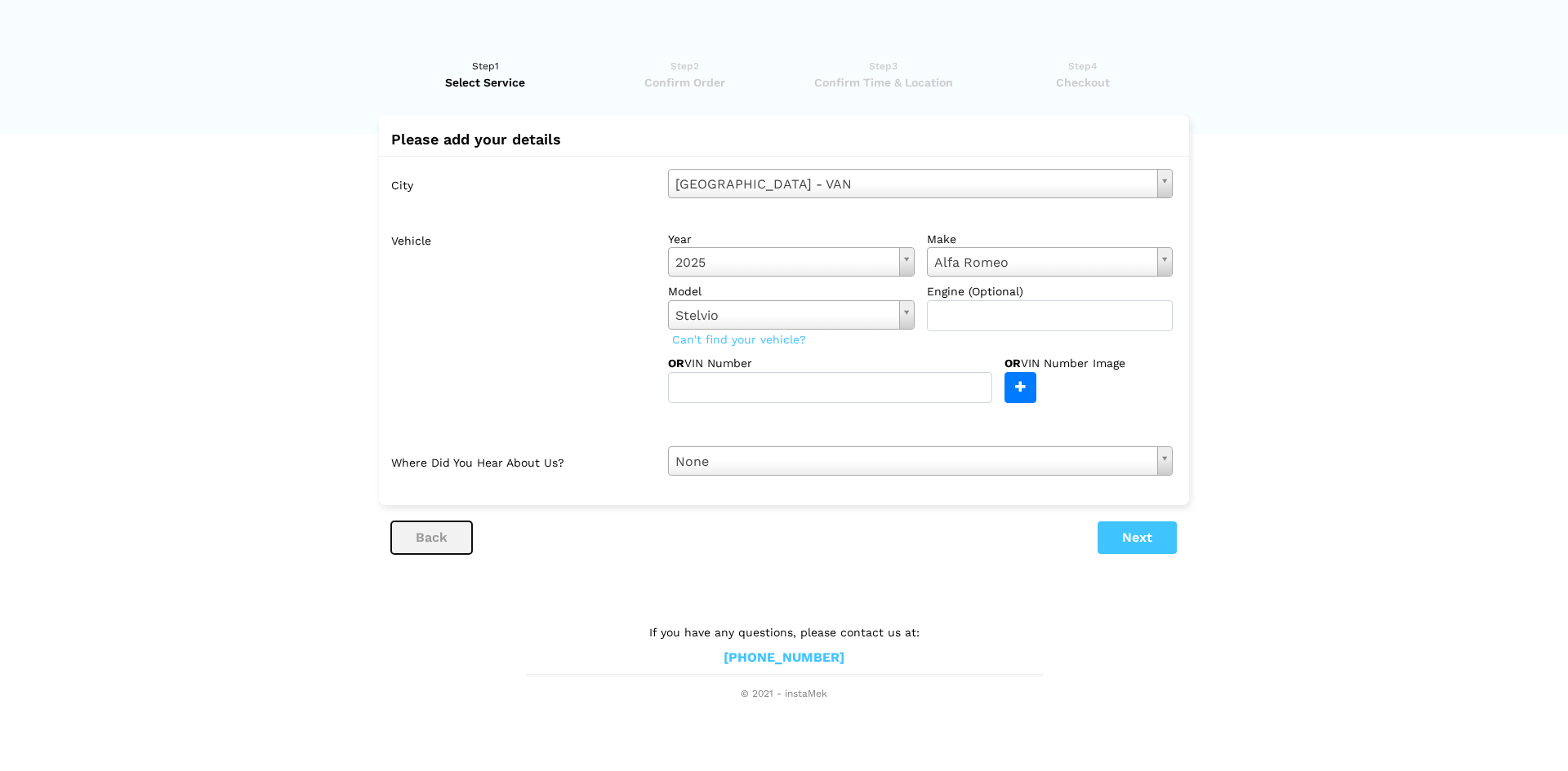
click at [439, 531] on button "back" at bounding box center [431, 537] width 81 height 32
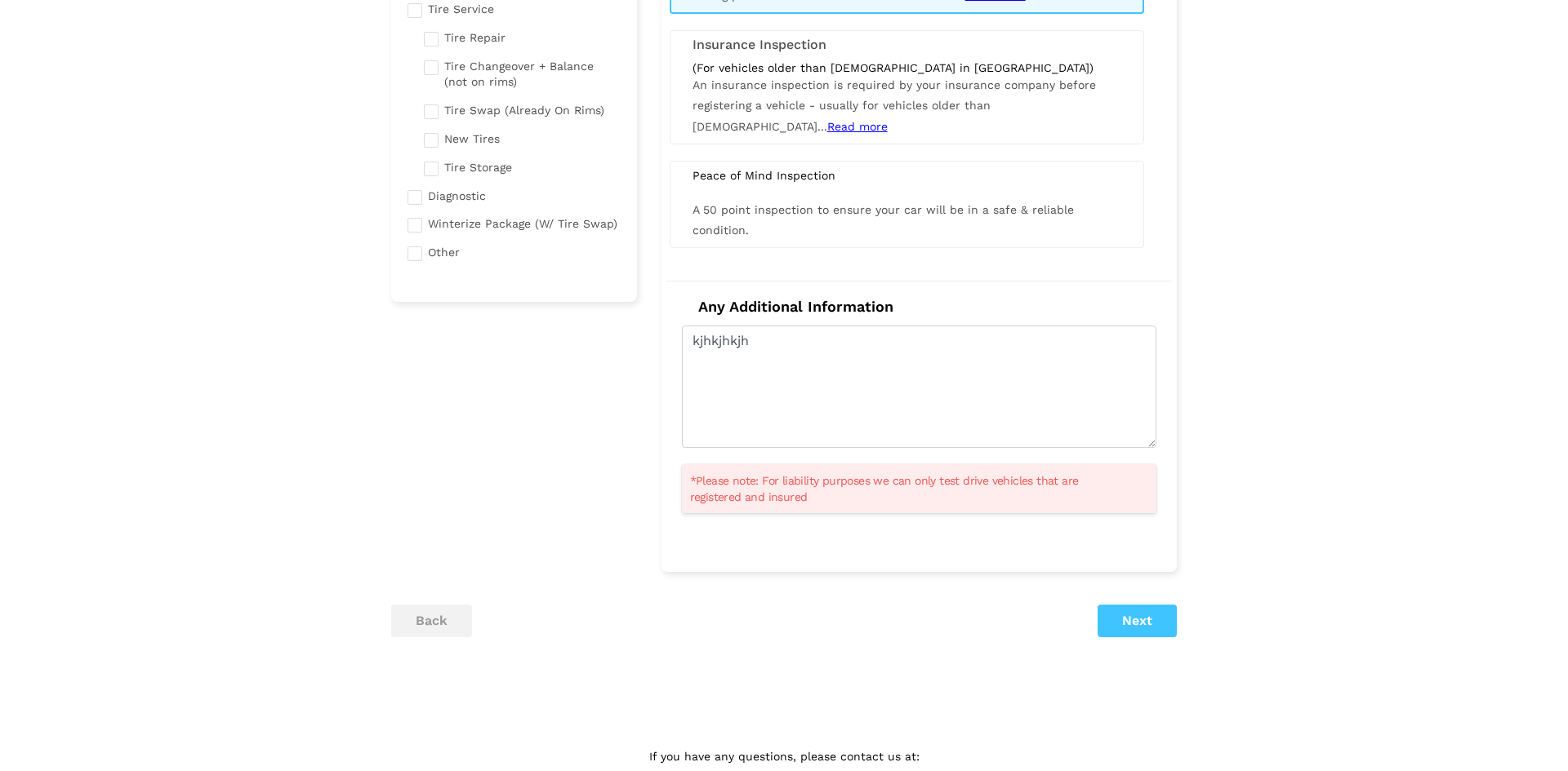
scroll to position [392, 0]
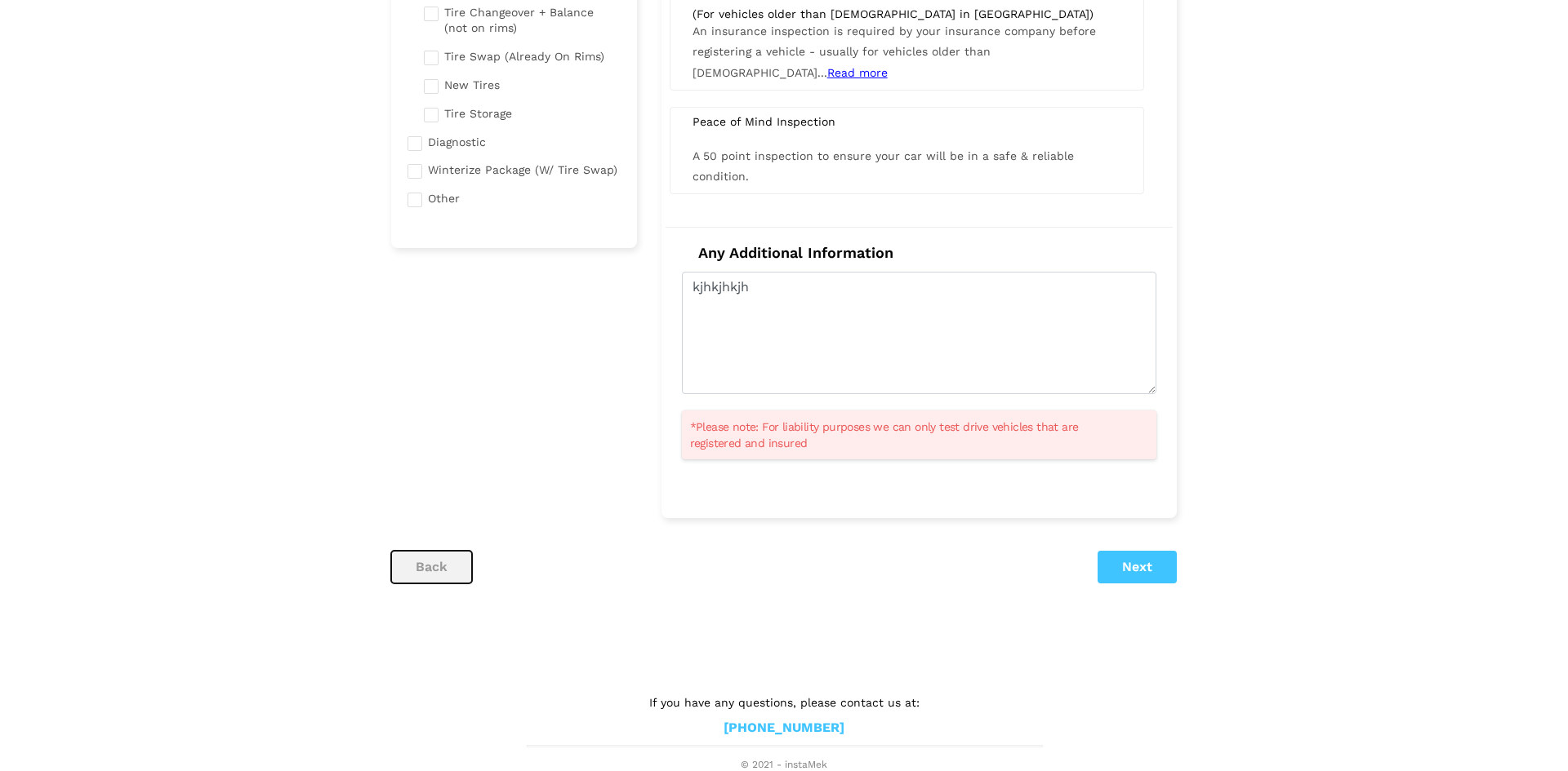
click at [415, 564] on button "back" at bounding box center [431, 567] width 81 height 32
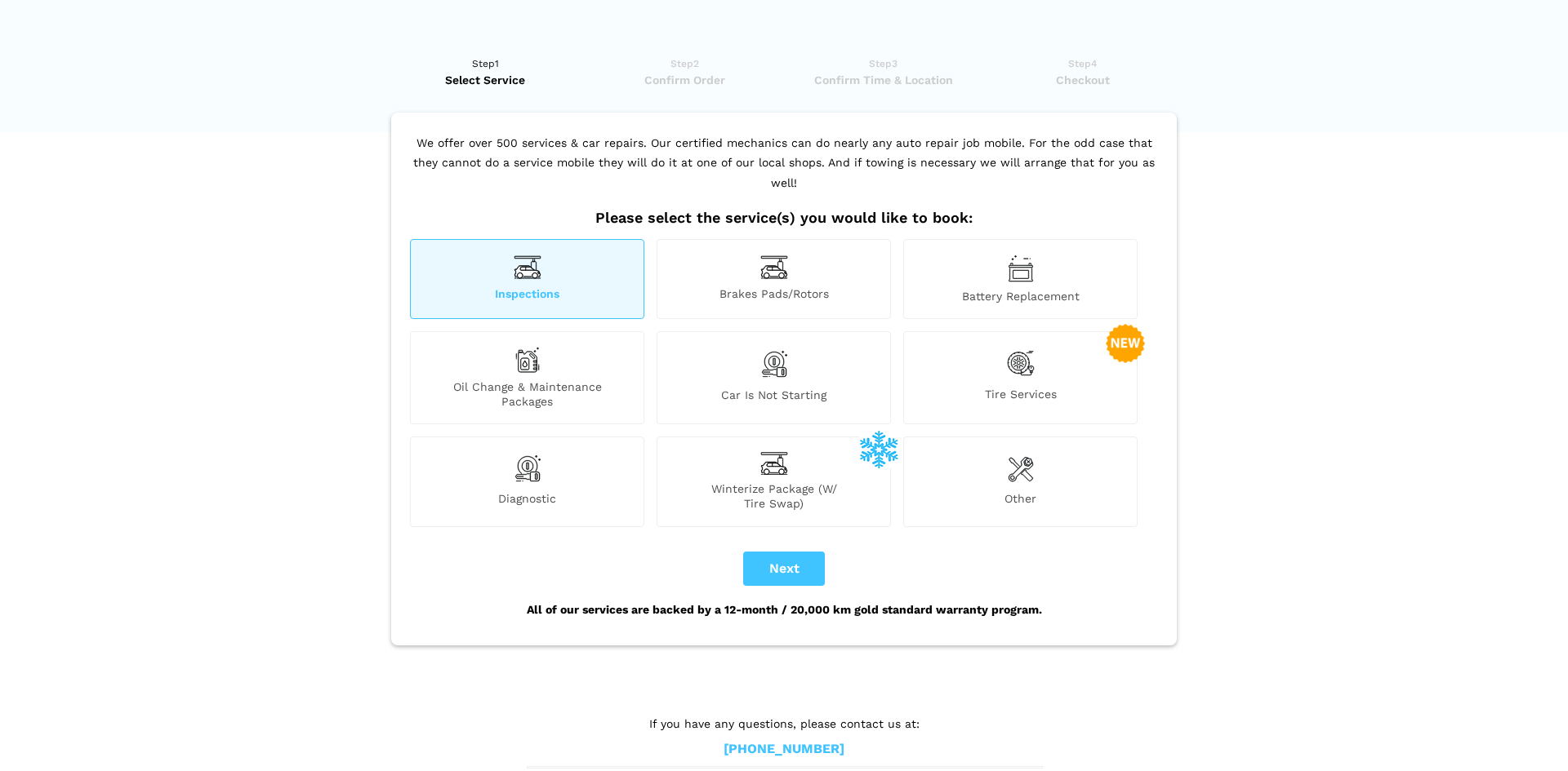
scroll to position [0, 0]
click at [786, 555] on button "Next" at bounding box center [784, 572] width 82 height 34
checkbox input "true"
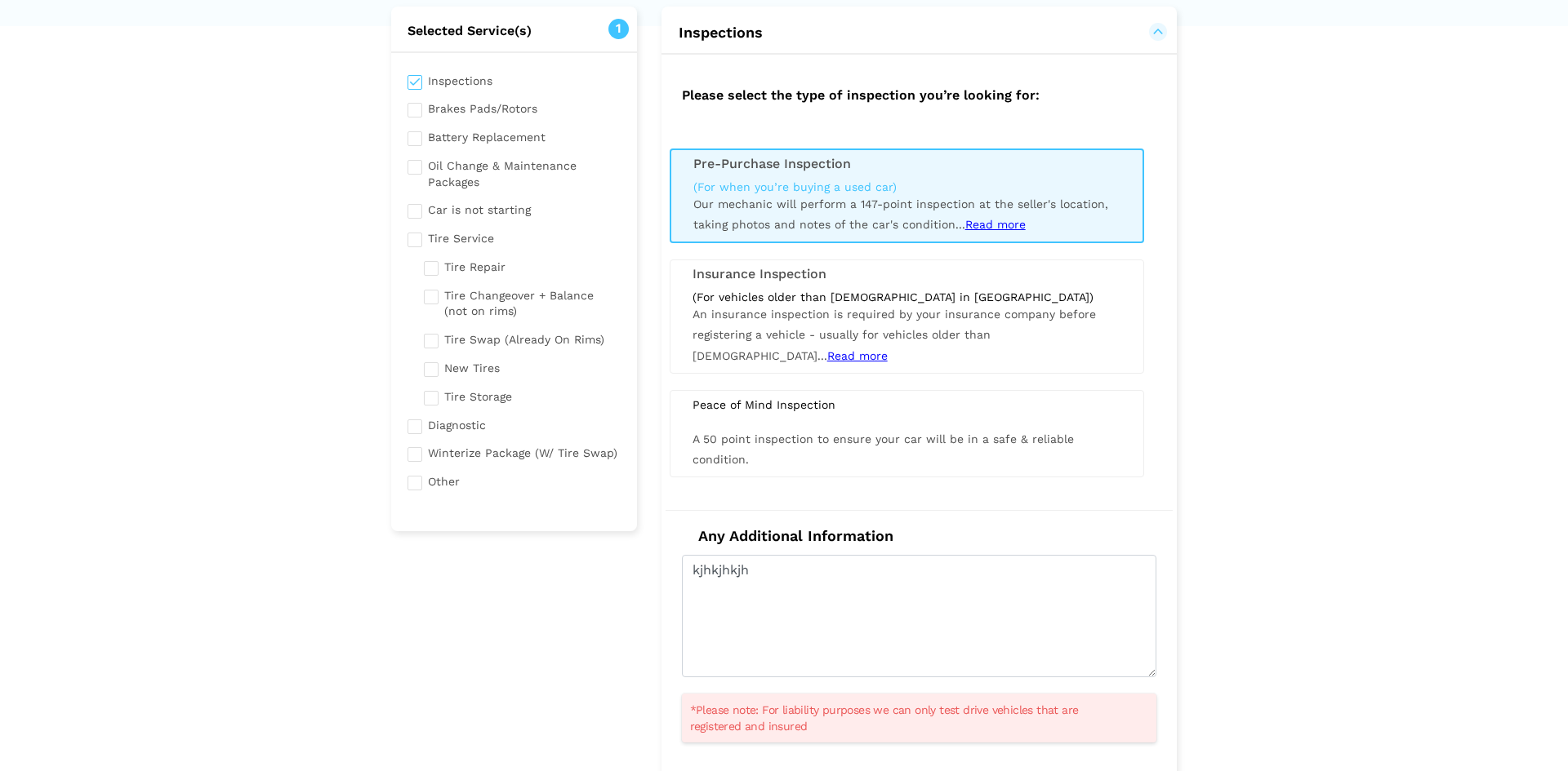
scroll to position [273, 0]
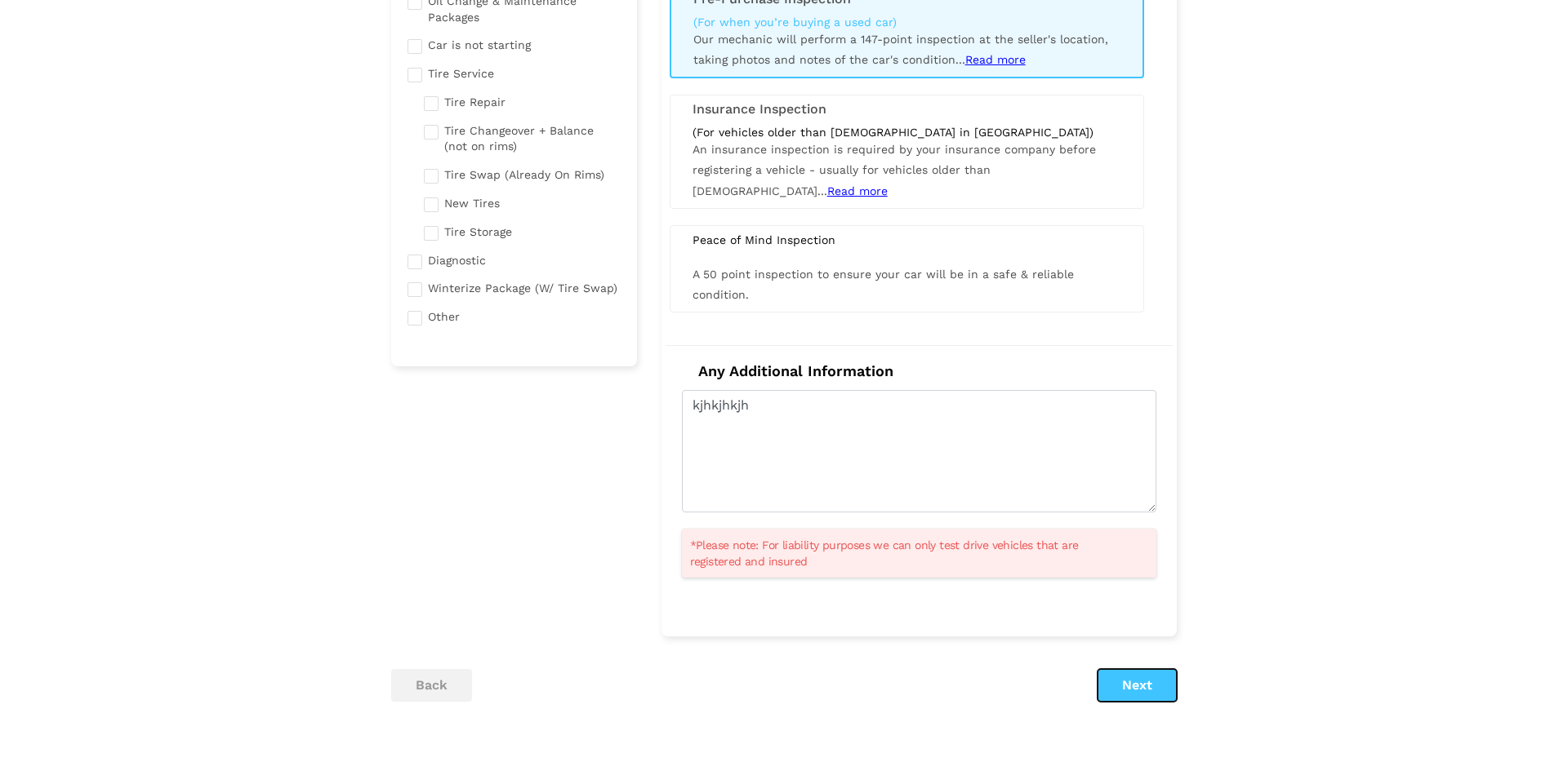
click at [1120, 689] on button "Next" at bounding box center [1136, 686] width 79 height 32
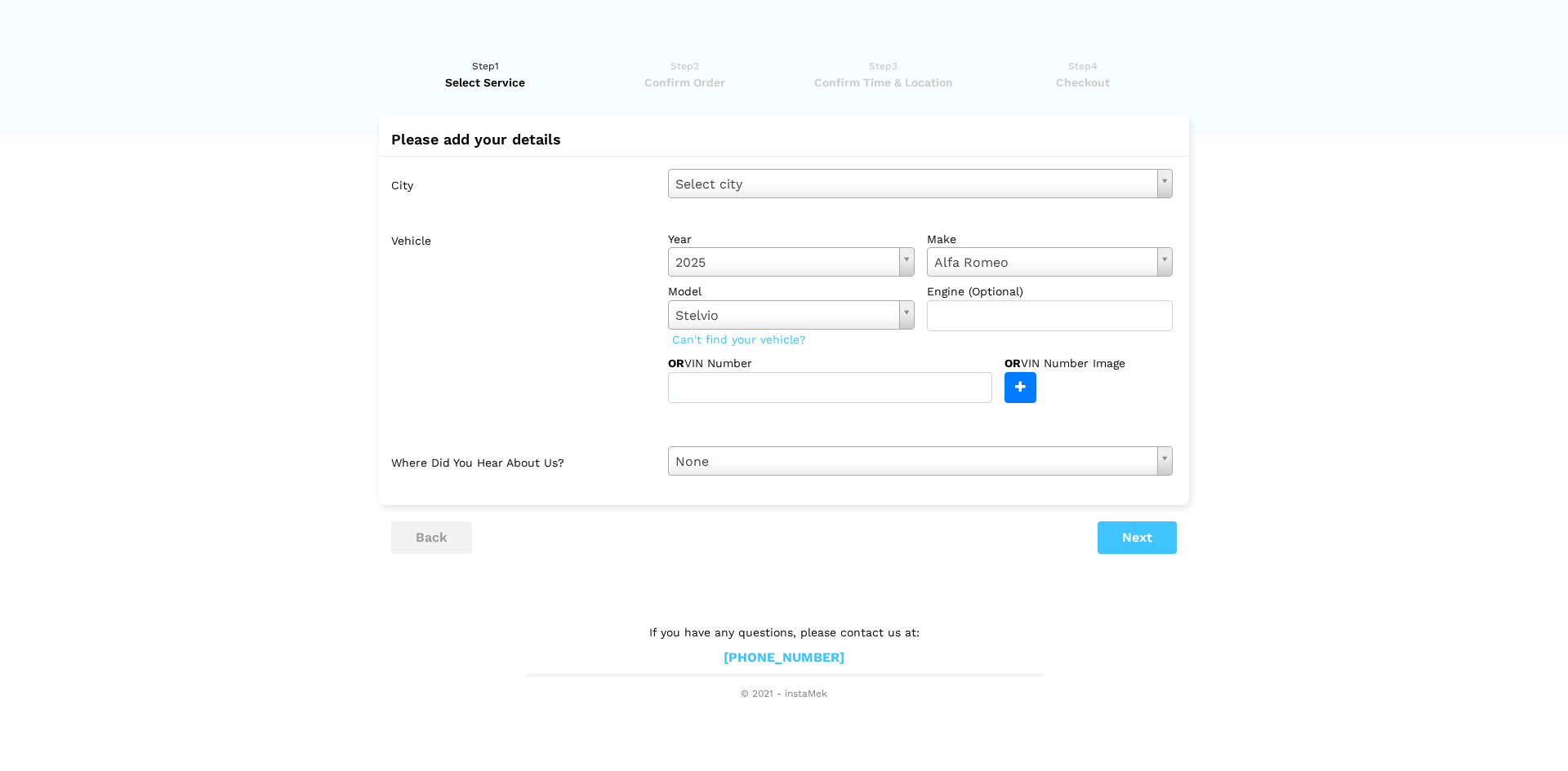
click at [1112, 515] on div "Please add your details City Select city Select city Vancouver - VAN Richmond -…" at bounding box center [784, 334] width 785 height 440
click at [1124, 534] on button "Next" at bounding box center [1136, 537] width 79 height 32
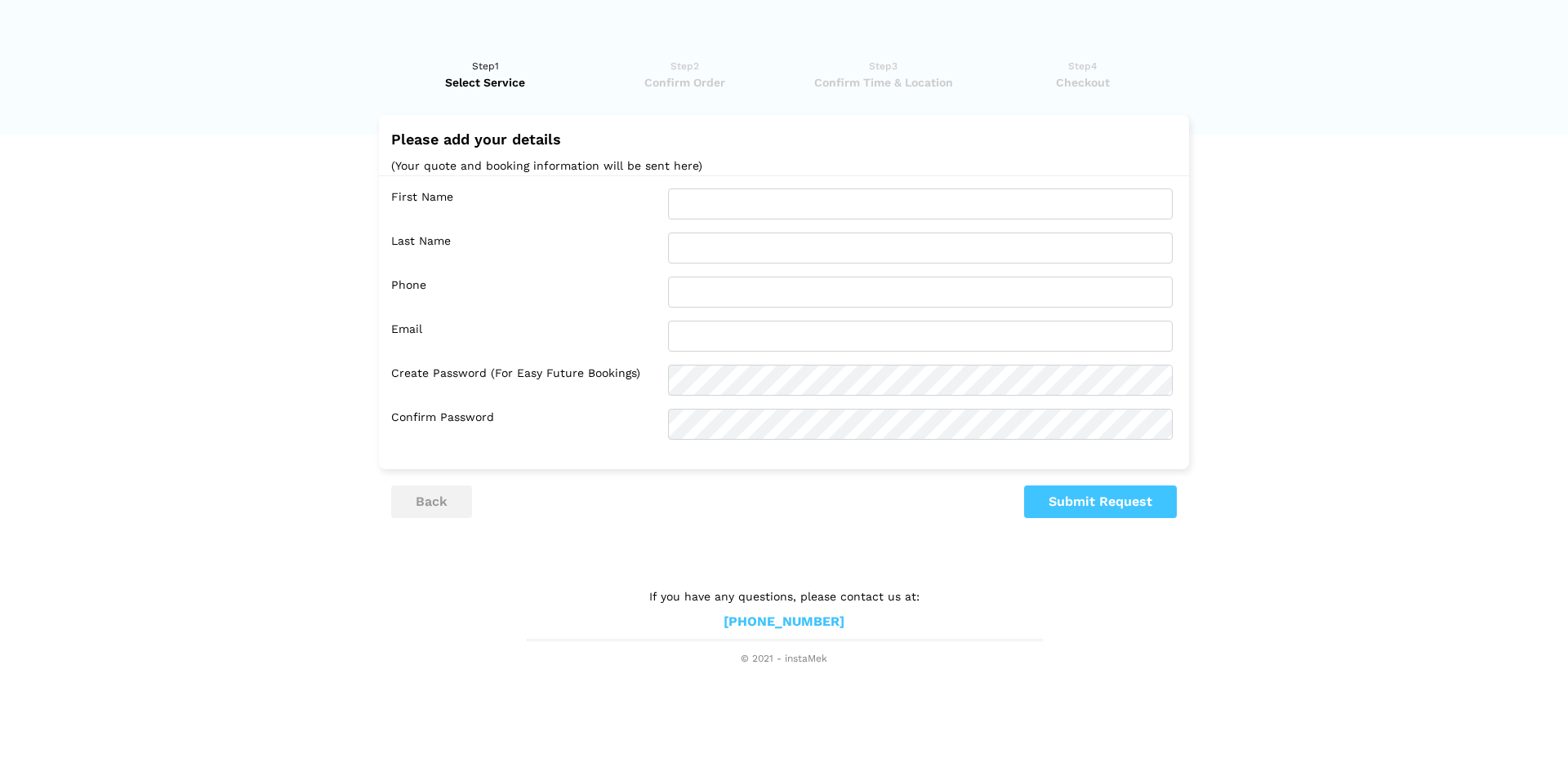
click at [753, 185] on div "First Name Last Name Phone Email Confirm Password" at bounding box center [784, 314] width 810 height 277
click at [746, 192] on input "09" at bounding box center [919, 204] width 504 height 31
type input "09i"
click at [725, 254] on input "text" at bounding box center [919, 248] width 504 height 31
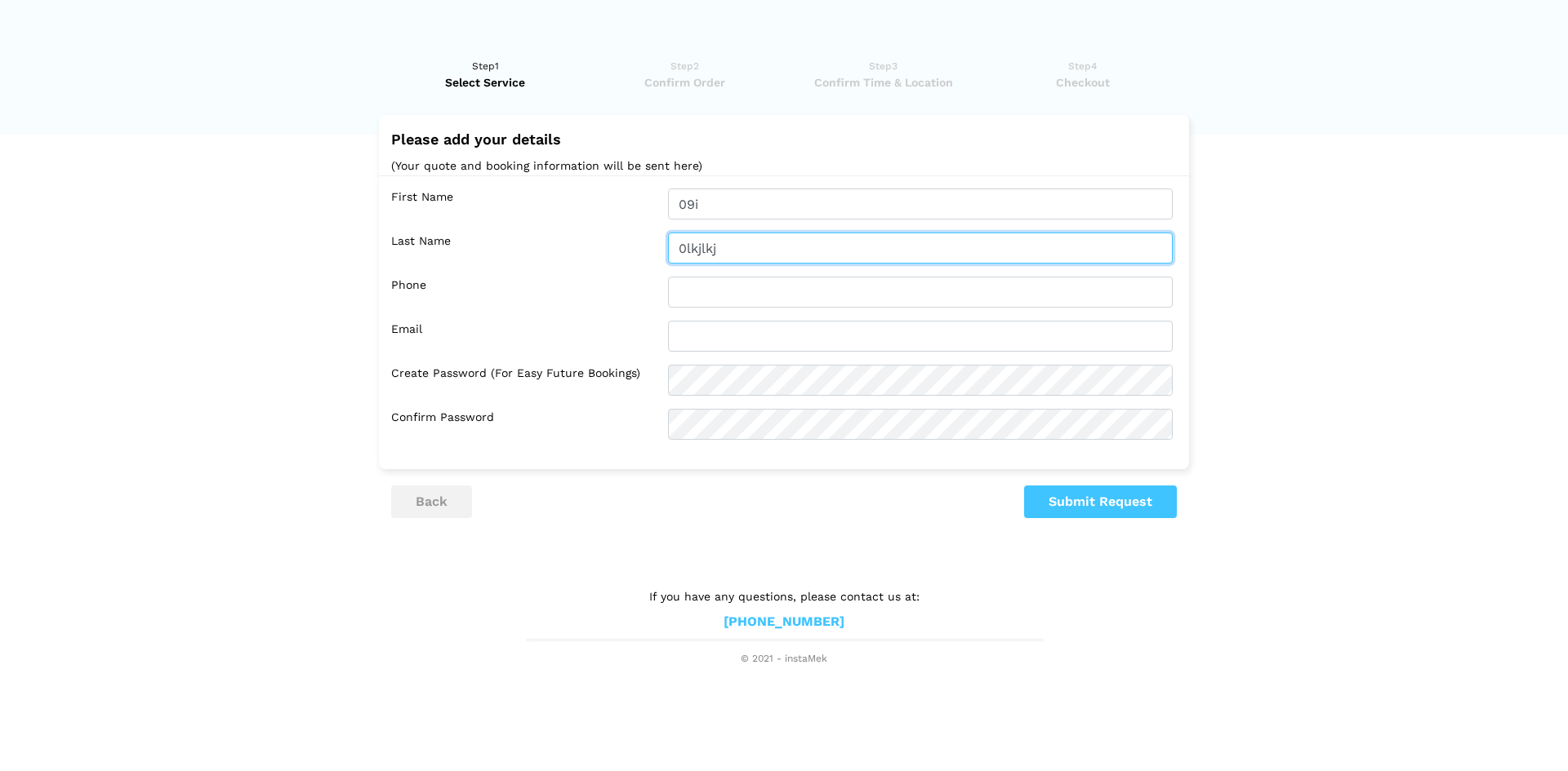
type input "0lkjlkj"
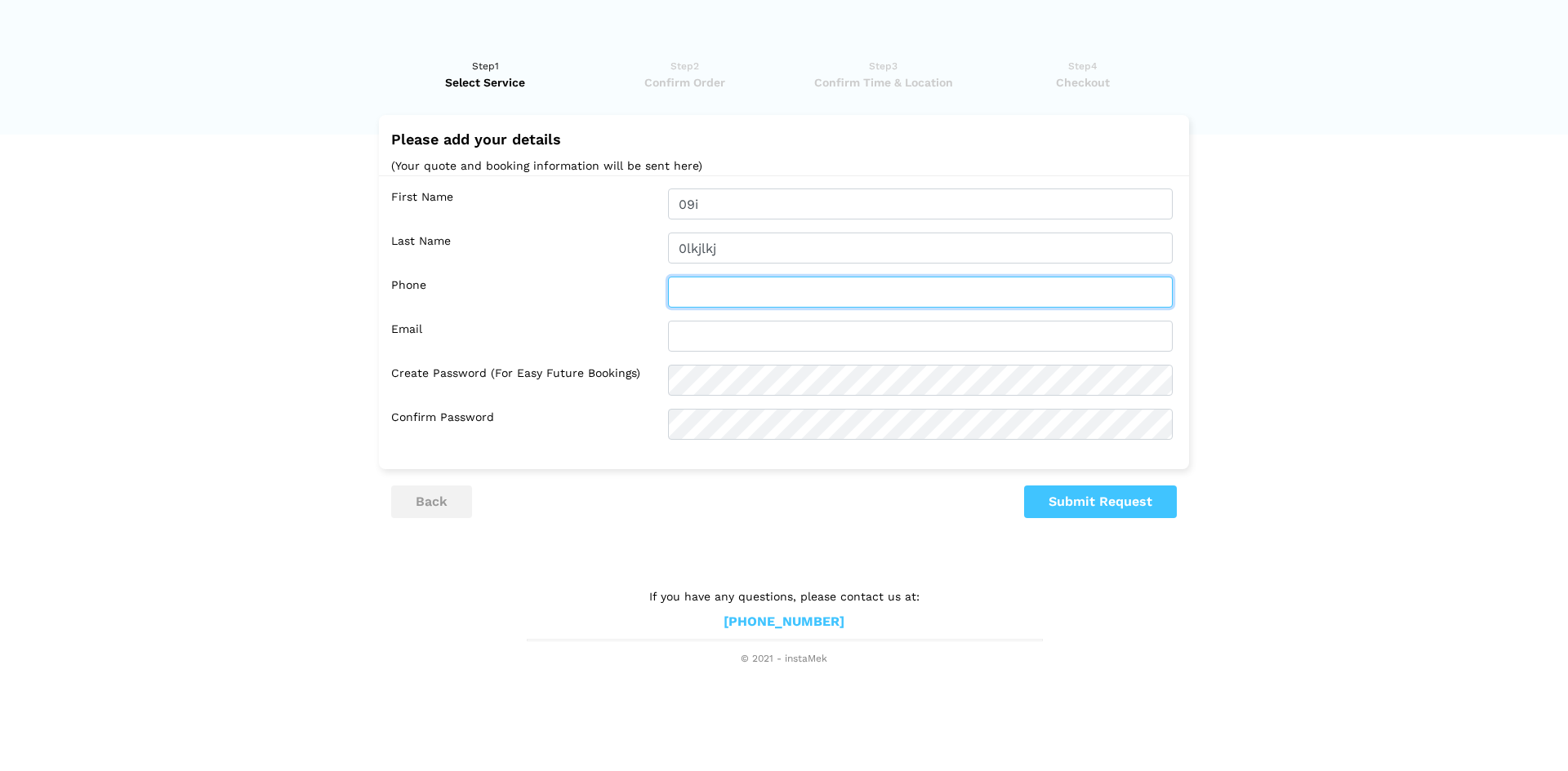
click at [732, 291] on input "text" at bounding box center [919, 291] width 504 height 31
type input "lkj"
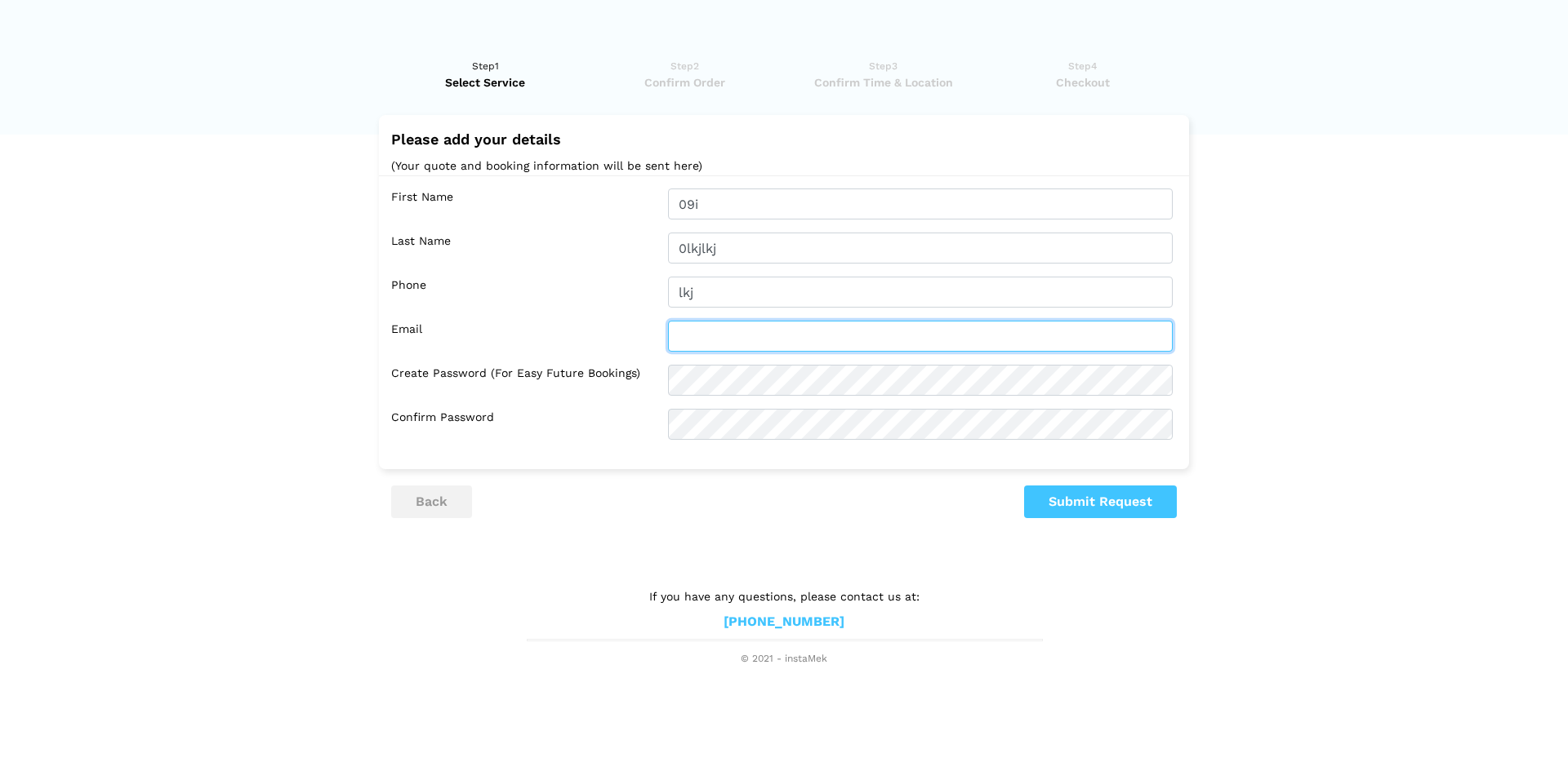
click at [742, 343] on input "text" at bounding box center [919, 336] width 504 height 31
type input "lkj@GMAIL.COM"
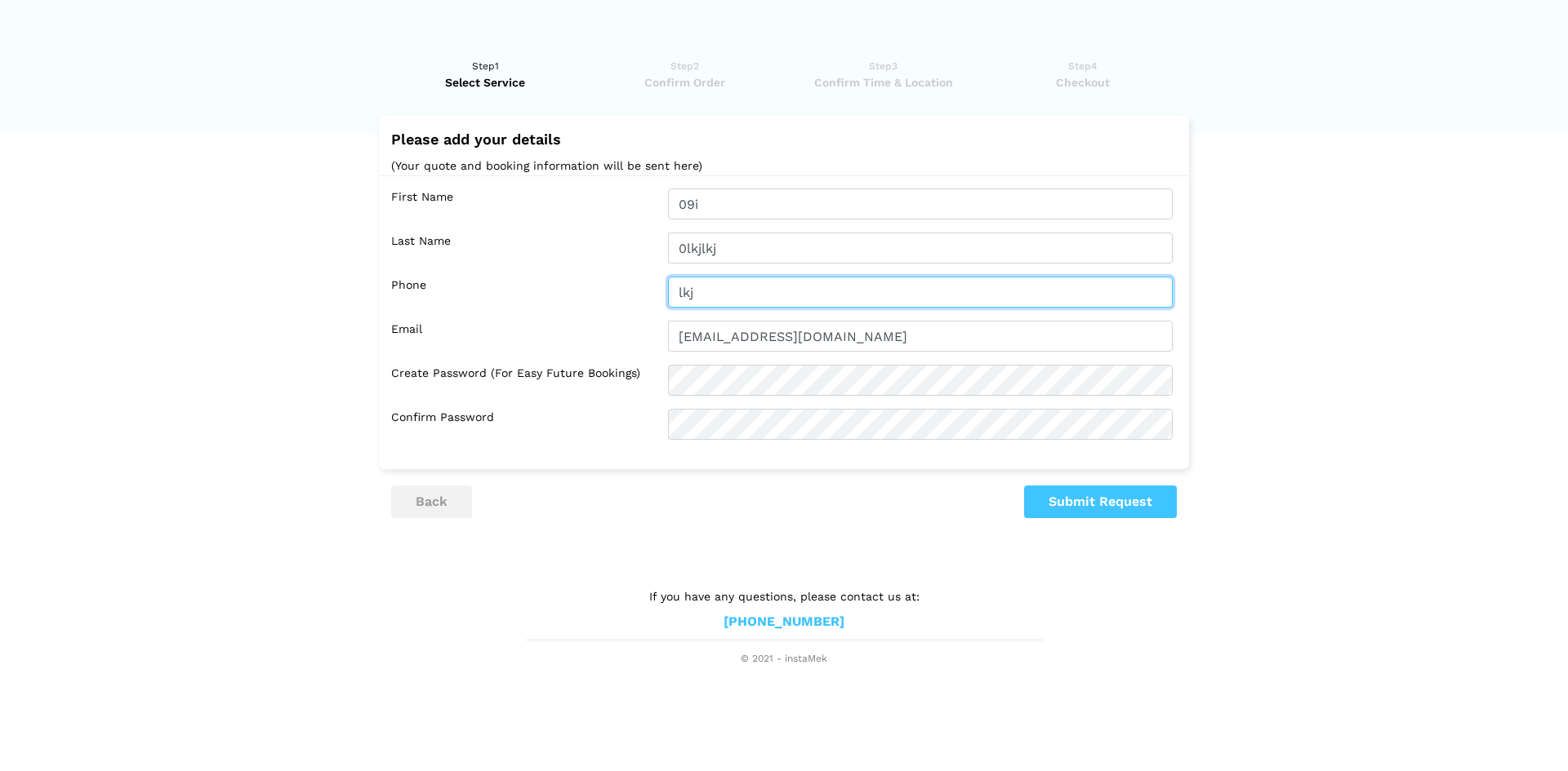
drag, startPoint x: 713, startPoint y: 288, endPoint x: 590, endPoint y: 284, distance: 123.1
click at [595, 287] on div "Phone lkj" at bounding box center [788, 291] width 794 height 31
type input "0978097097"
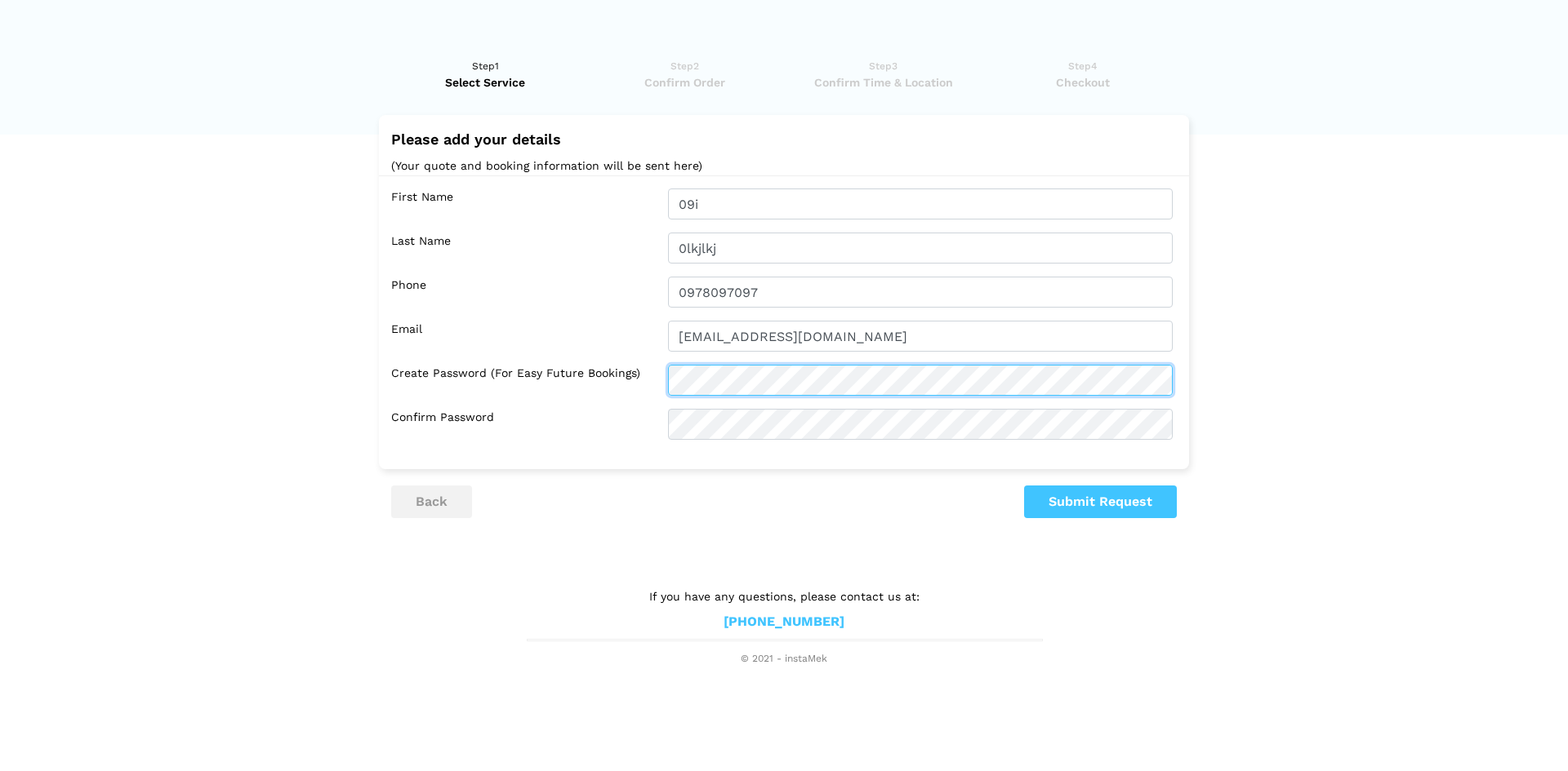
click at [556, 368] on div "Create Password (for easy future bookings)" at bounding box center [788, 380] width 794 height 31
click at [1020, 498] on ul "back Submit Request" at bounding box center [784, 502] width 785 height 32
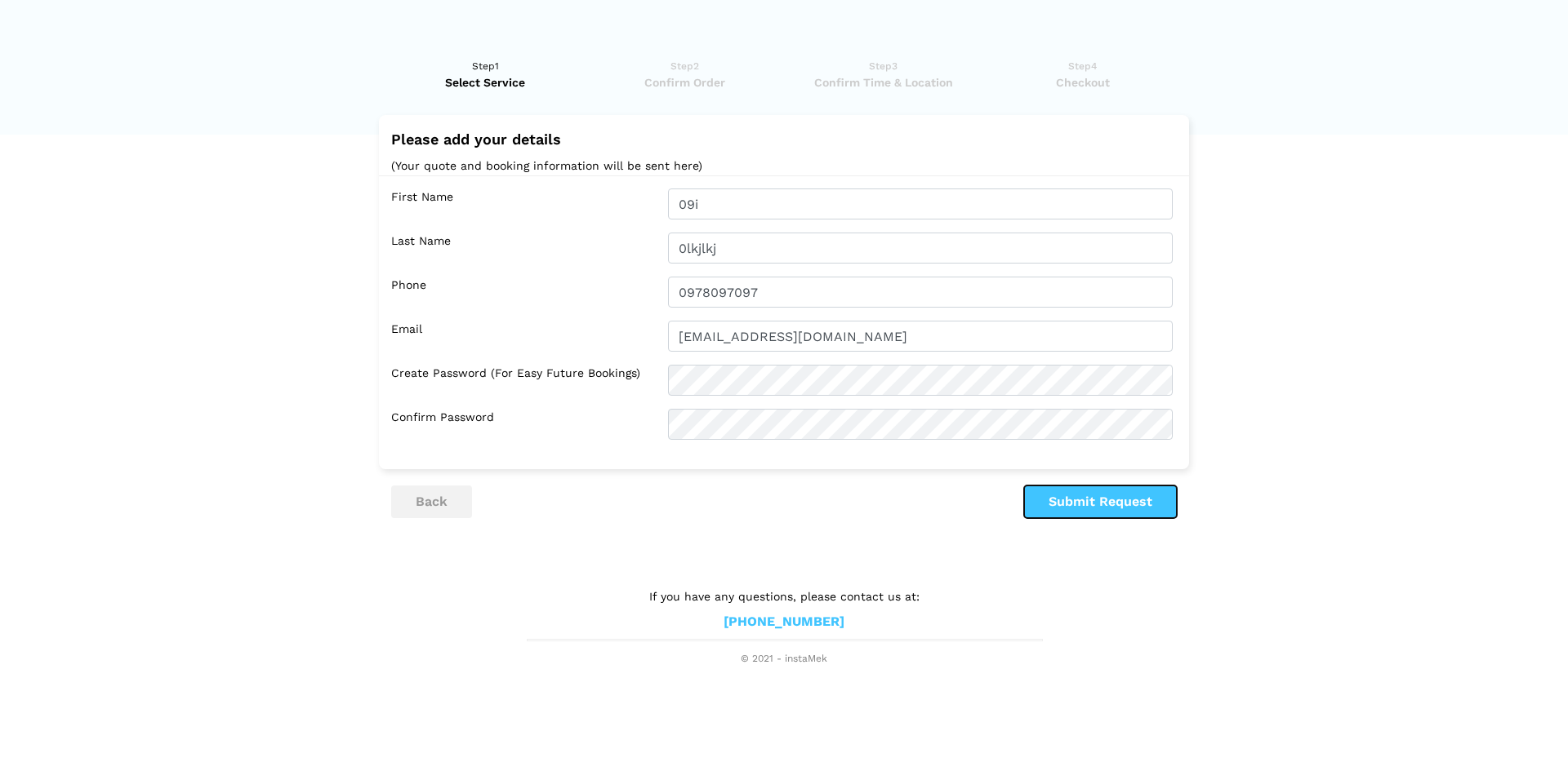
click at [1047, 500] on button "Submit Request" at bounding box center [1100, 502] width 153 height 32
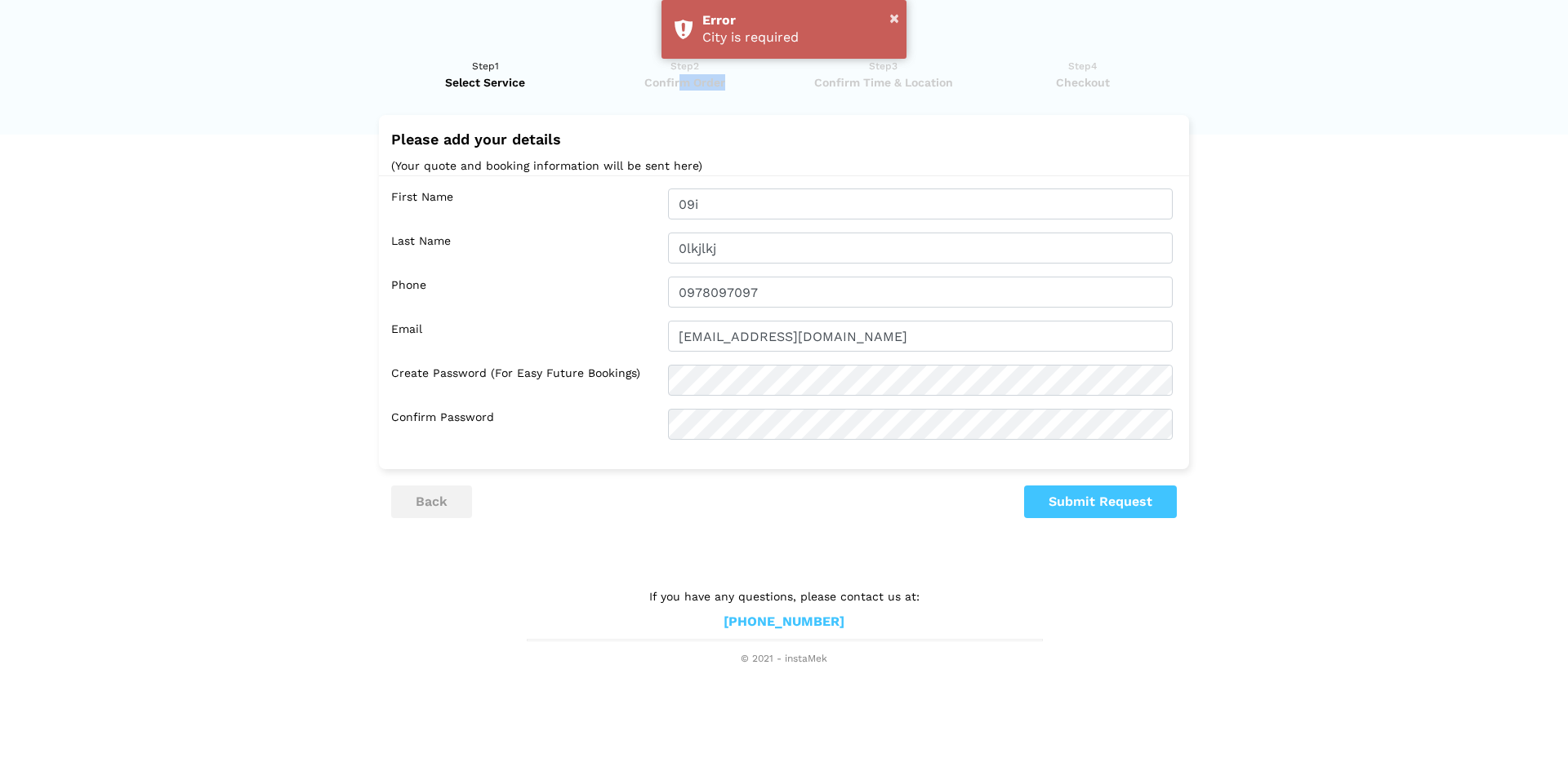
click at [676, 90] on ul "Step1 Select Service Step2 Confirm Order Step3 Confirm Time & Location Step4 Ch…" at bounding box center [784, 78] width 785 height 73
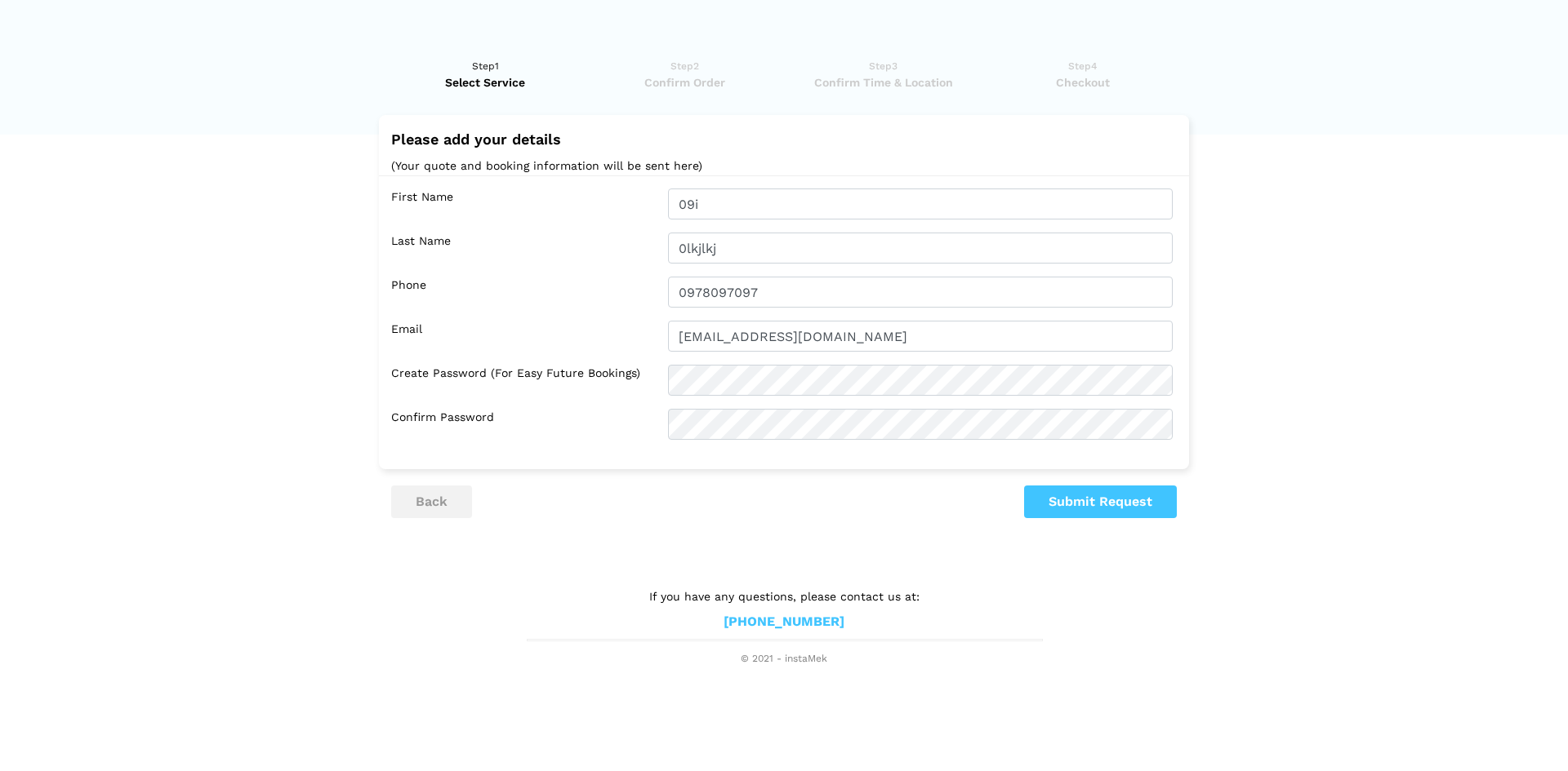
click at [305, 106] on lik "Have you used instaMek service before? No, I am a new customer Yes, I am a retu…" at bounding box center [784, 354] width 1568 height 626
